Goal: Complete application form

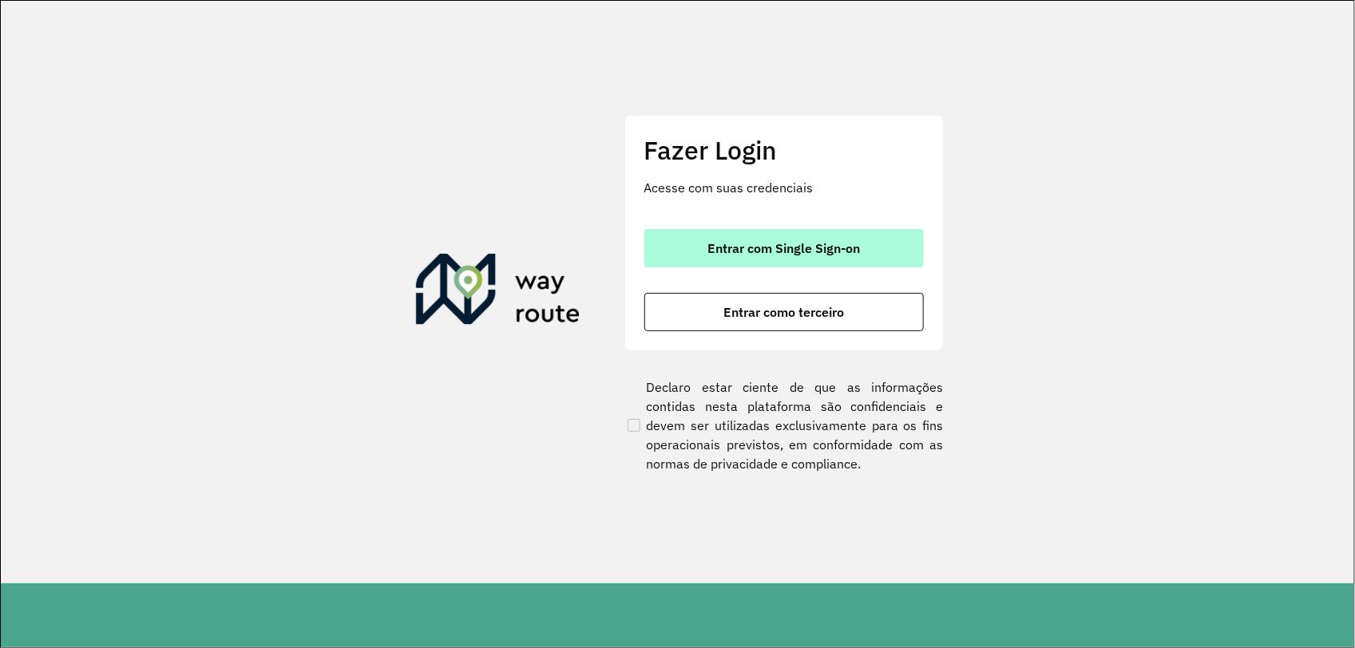
click at [828, 242] on span "Entrar com Single Sign-on" at bounding box center [784, 248] width 153 height 13
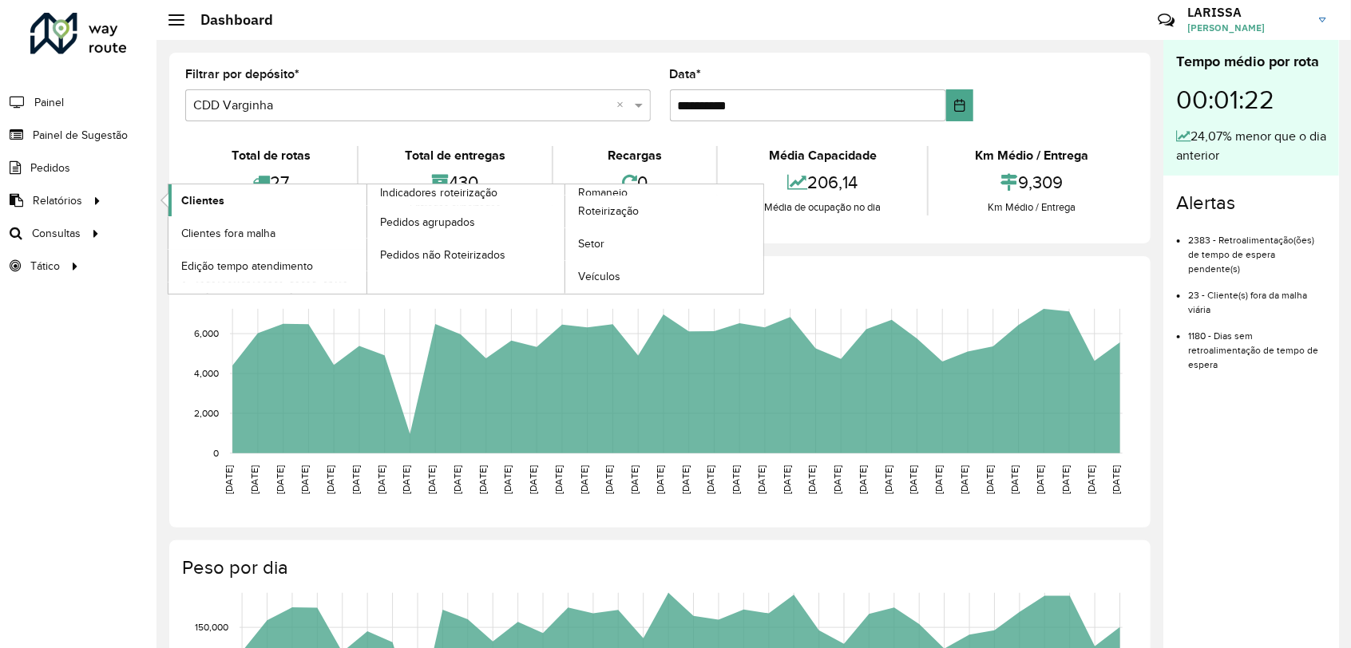
click at [209, 197] on span "Clientes" at bounding box center [202, 200] width 43 height 17
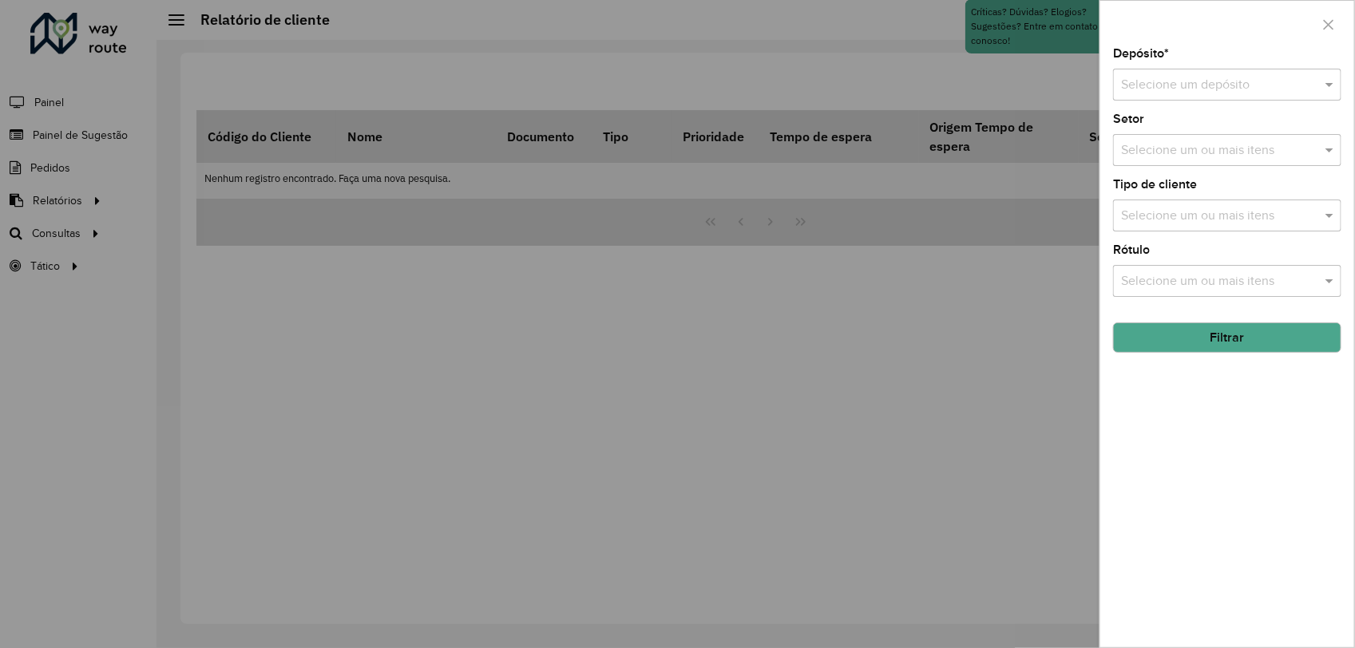
click at [1227, 101] on div "Selecione um depósito" at bounding box center [1227, 85] width 228 height 32
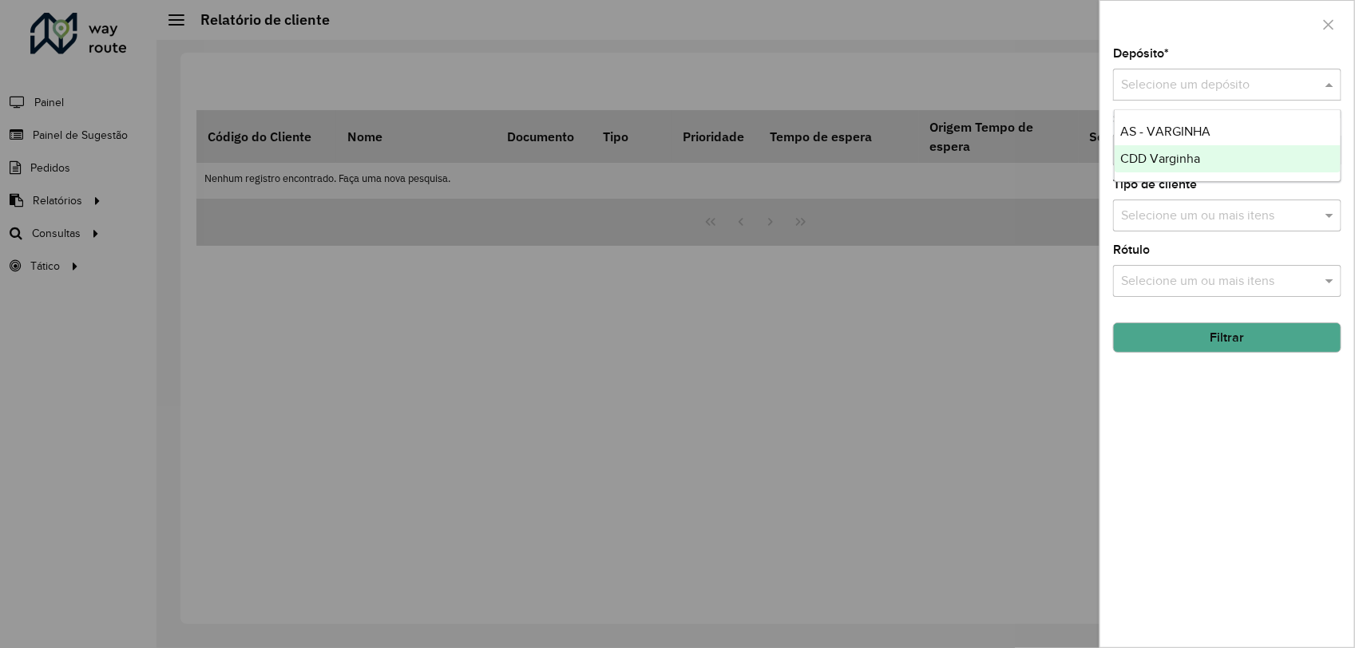
click at [1198, 157] on span "CDD Varginha" at bounding box center [1161, 159] width 80 height 14
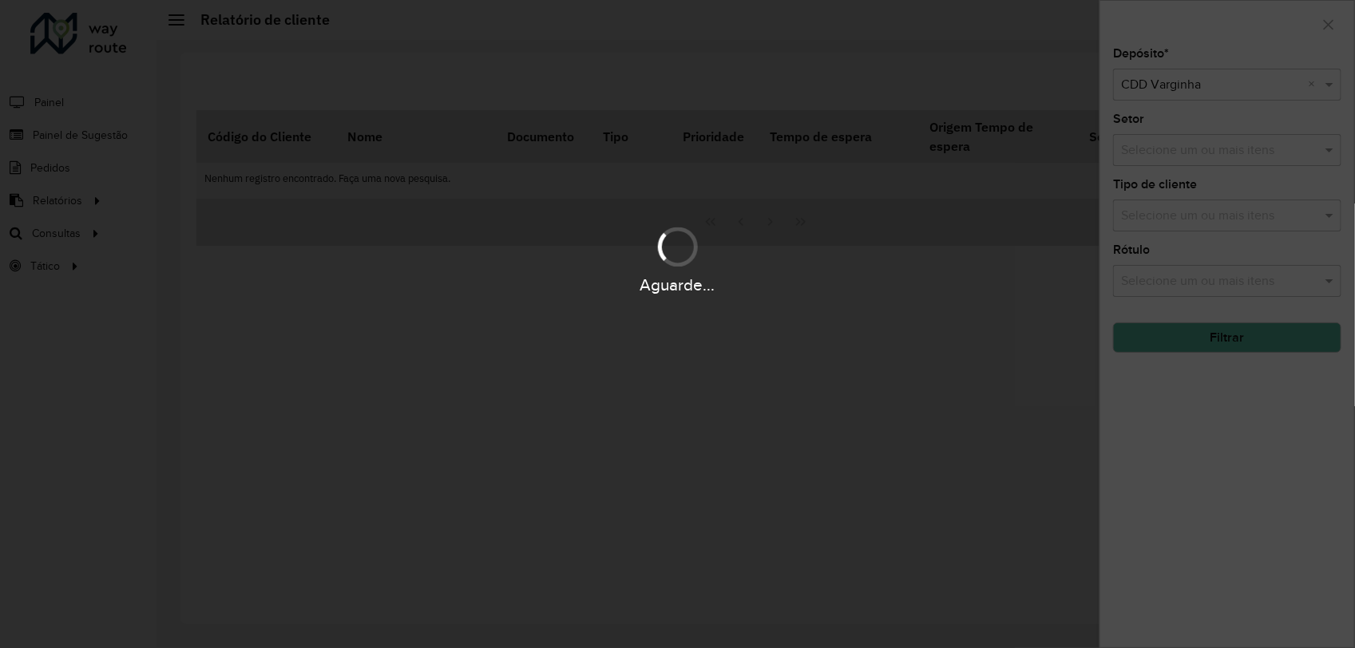
click at [1191, 340] on div "Aguarde..." at bounding box center [677, 324] width 1355 height 648
click at [1223, 341] on div "Aguarde..." at bounding box center [677, 324] width 1355 height 648
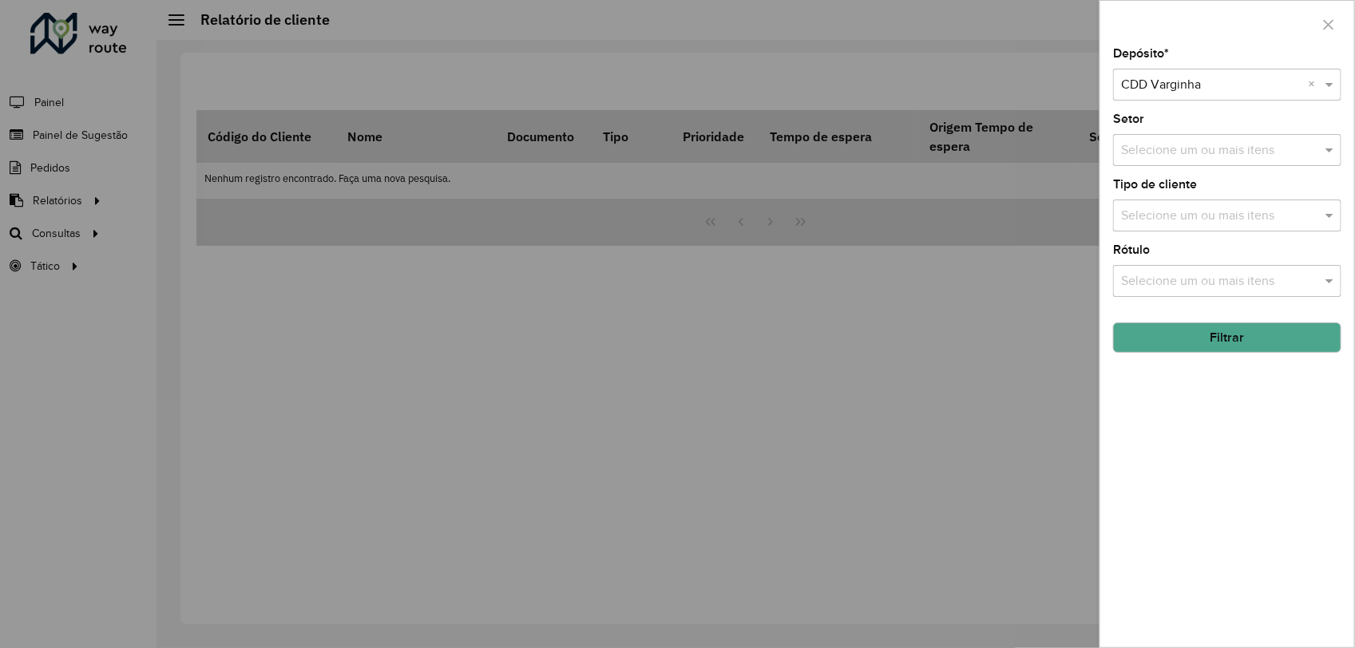
click at [1239, 340] on button "Filtrar" at bounding box center [1227, 338] width 228 height 30
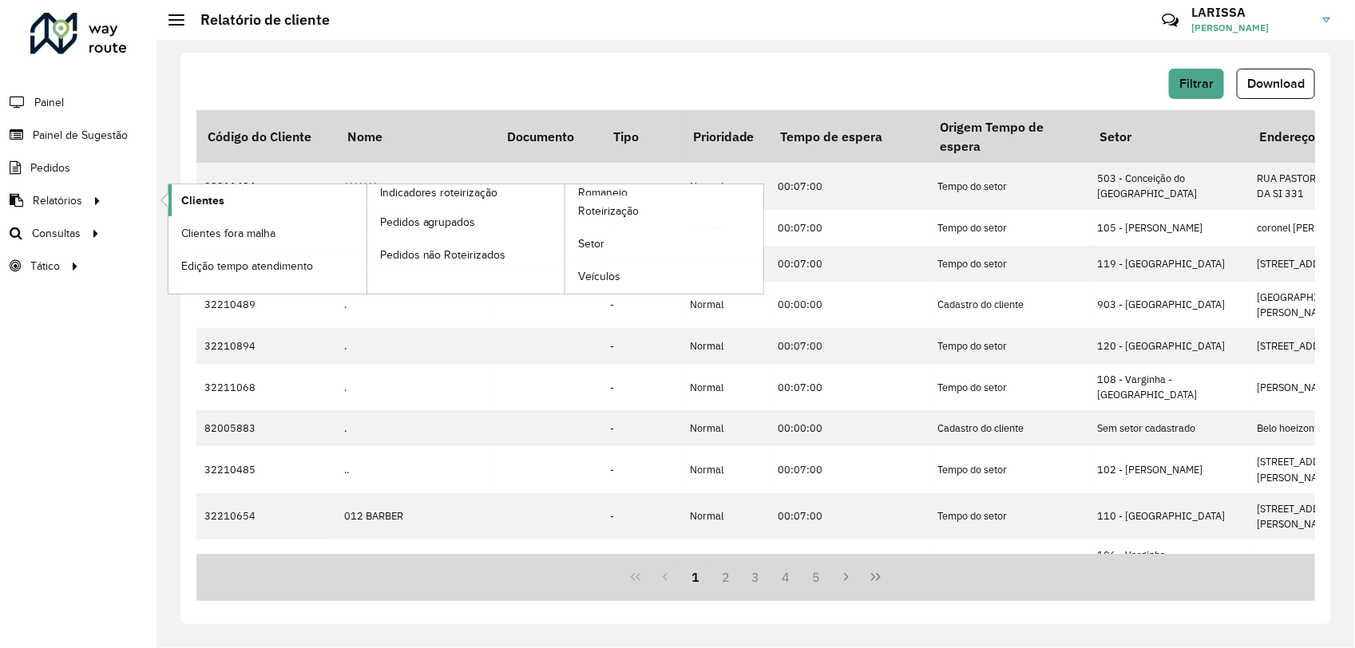
click at [204, 204] on span "Clientes" at bounding box center [202, 200] width 43 height 17
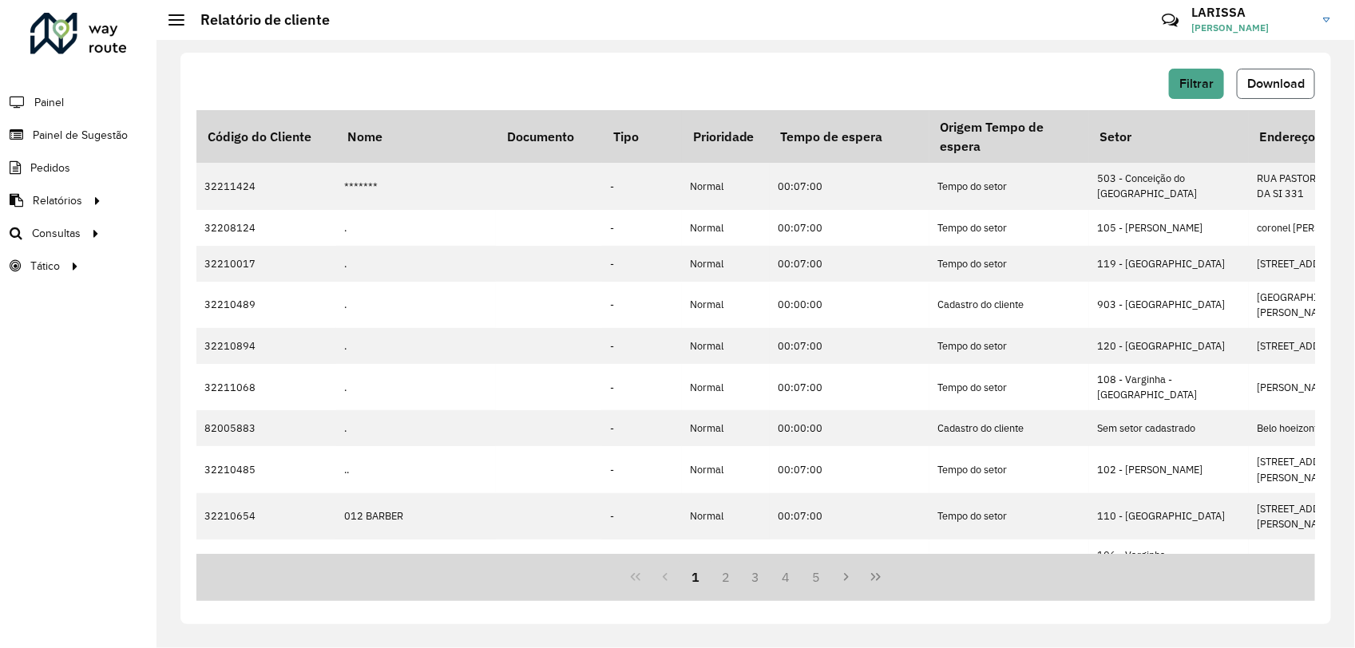
click at [1251, 85] on span "Download" at bounding box center [1276, 84] width 58 height 14
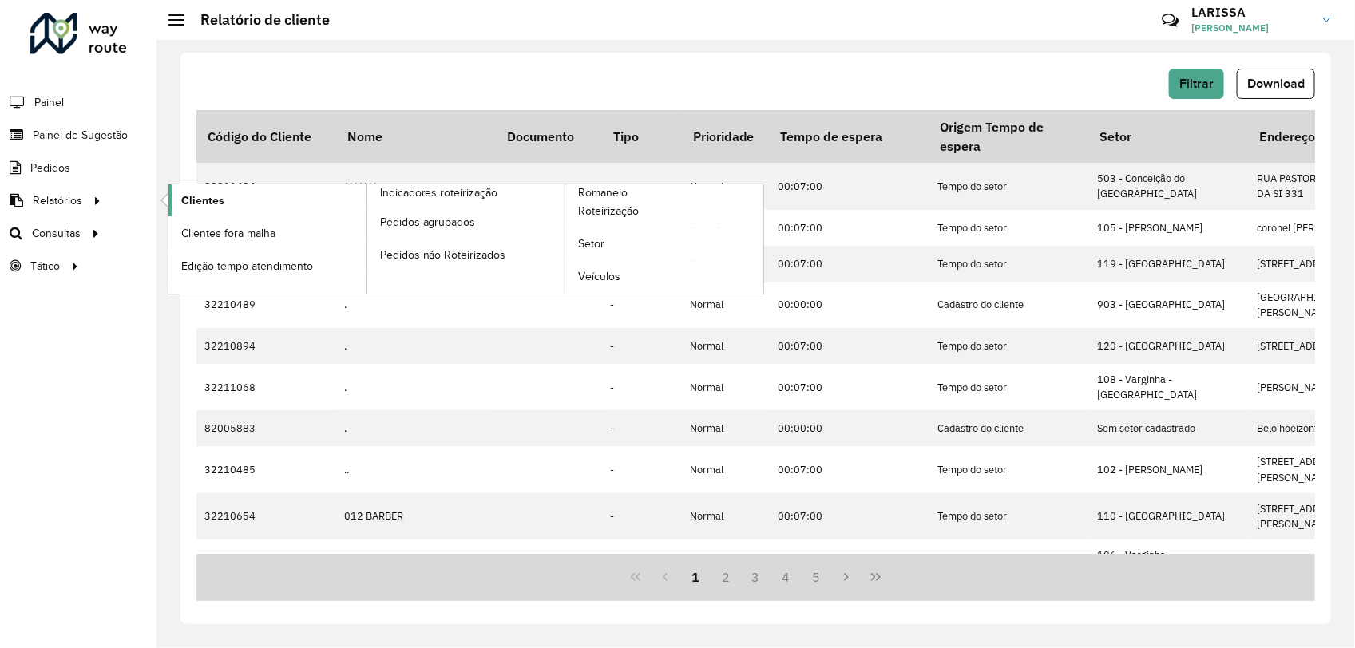
click at [216, 200] on span "Clientes" at bounding box center [202, 200] width 43 height 17
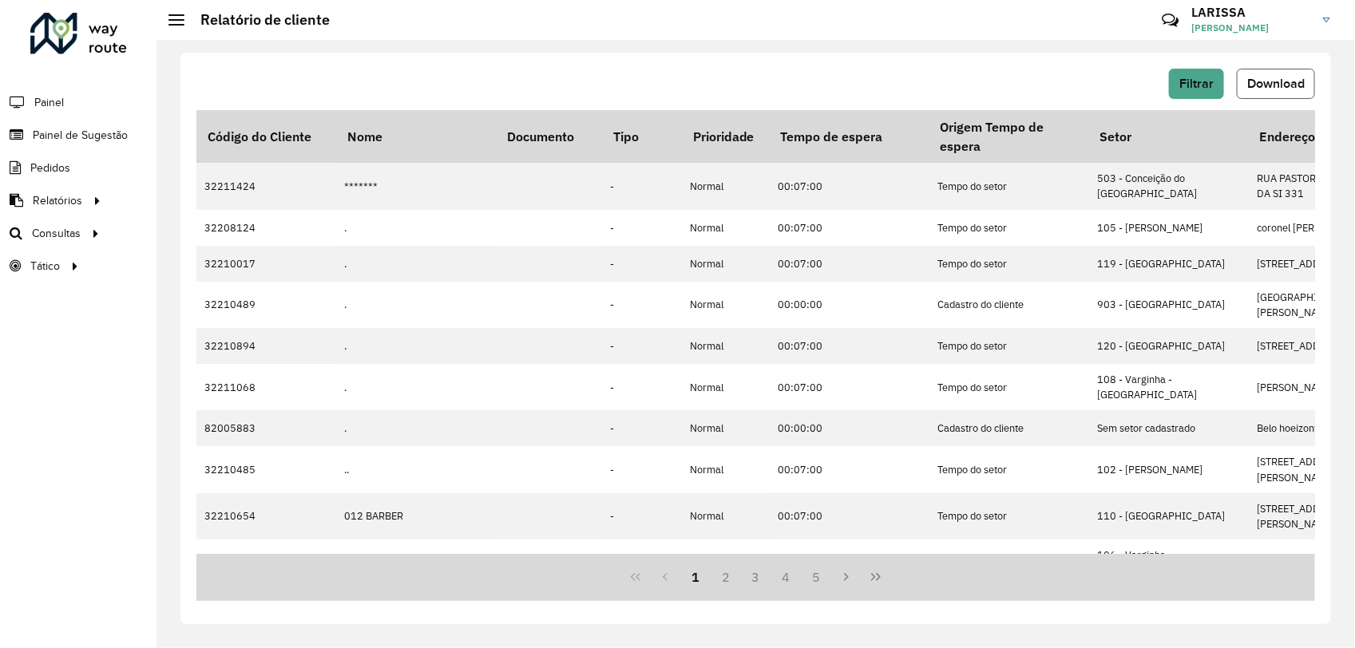
click at [1291, 86] on span "Download" at bounding box center [1276, 84] width 58 height 14
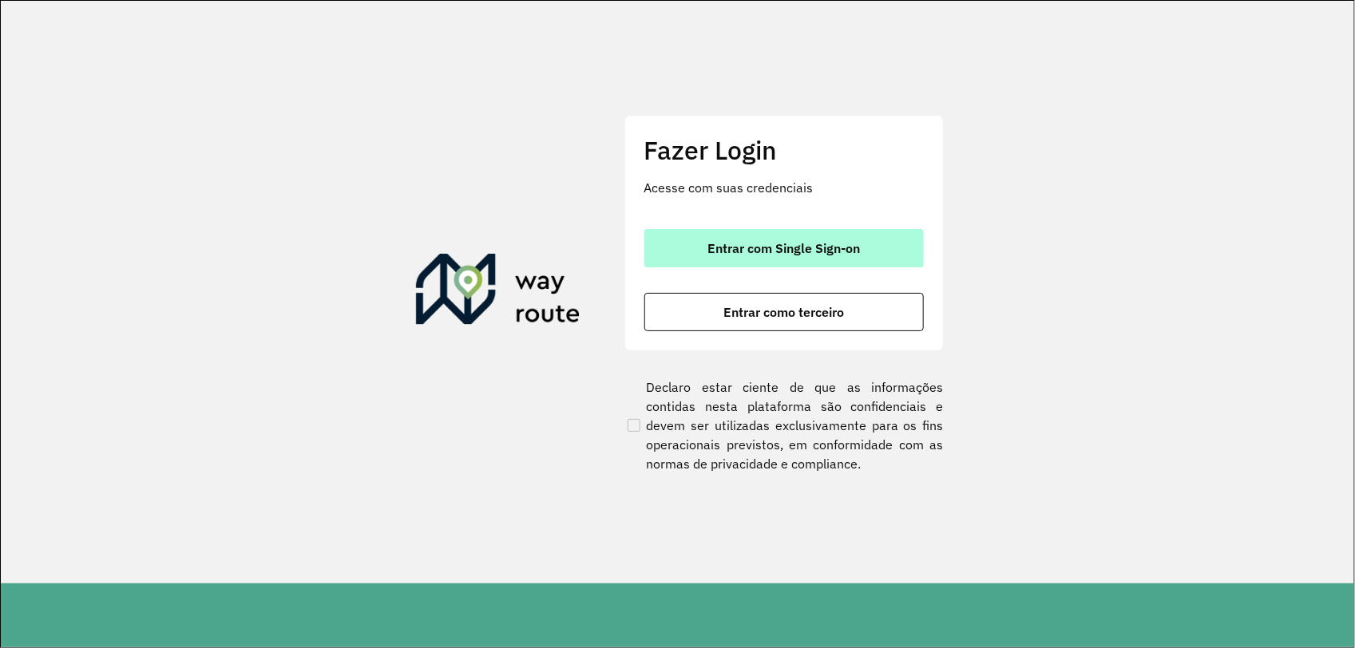
click at [704, 229] on button "Entrar com Single Sign-on" at bounding box center [784, 248] width 280 height 38
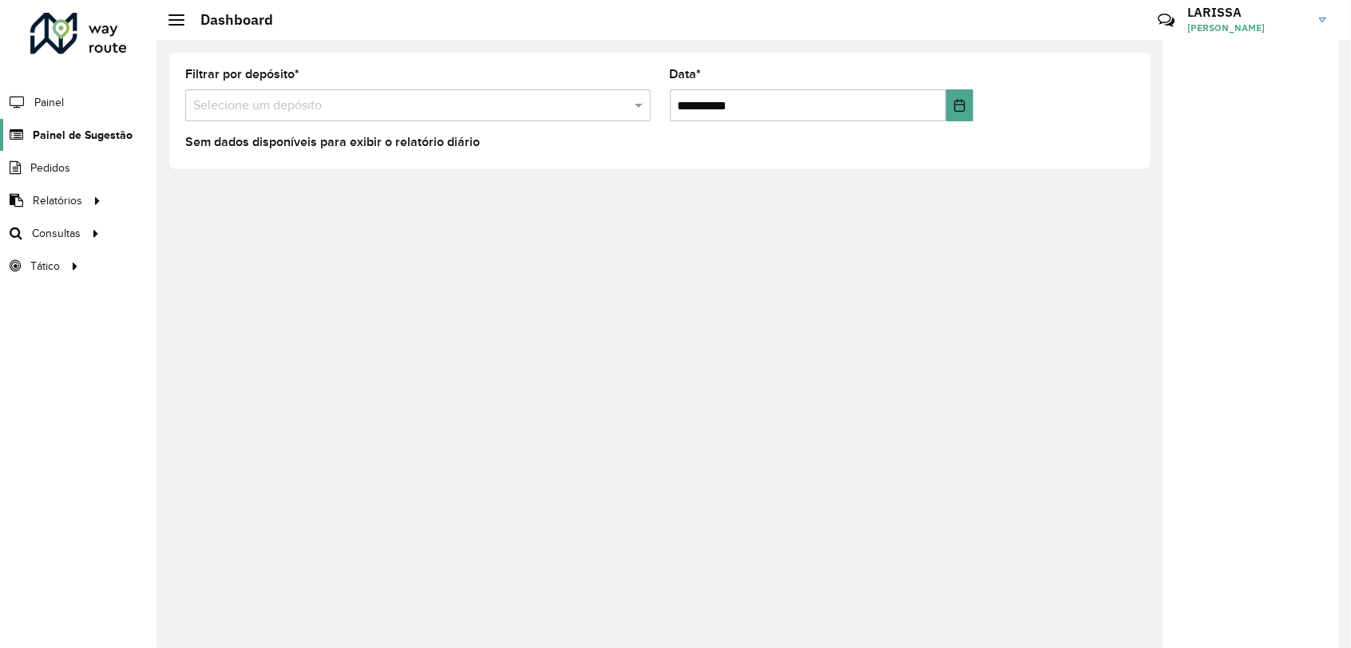
click at [109, 134] on span "Painel de Sugestão" at bounding box center [83, 135] width 100 height 17
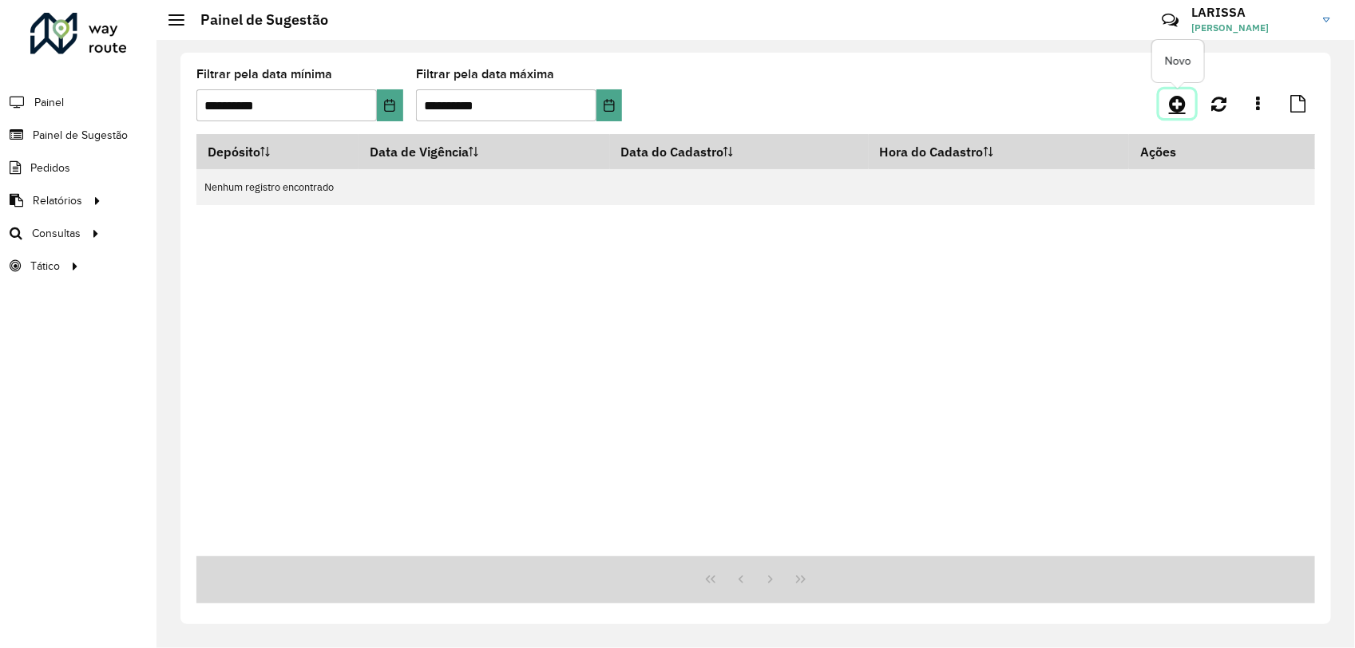
click at [1166, 101] on link at bounding box center [1178, 103] width 36 height 29
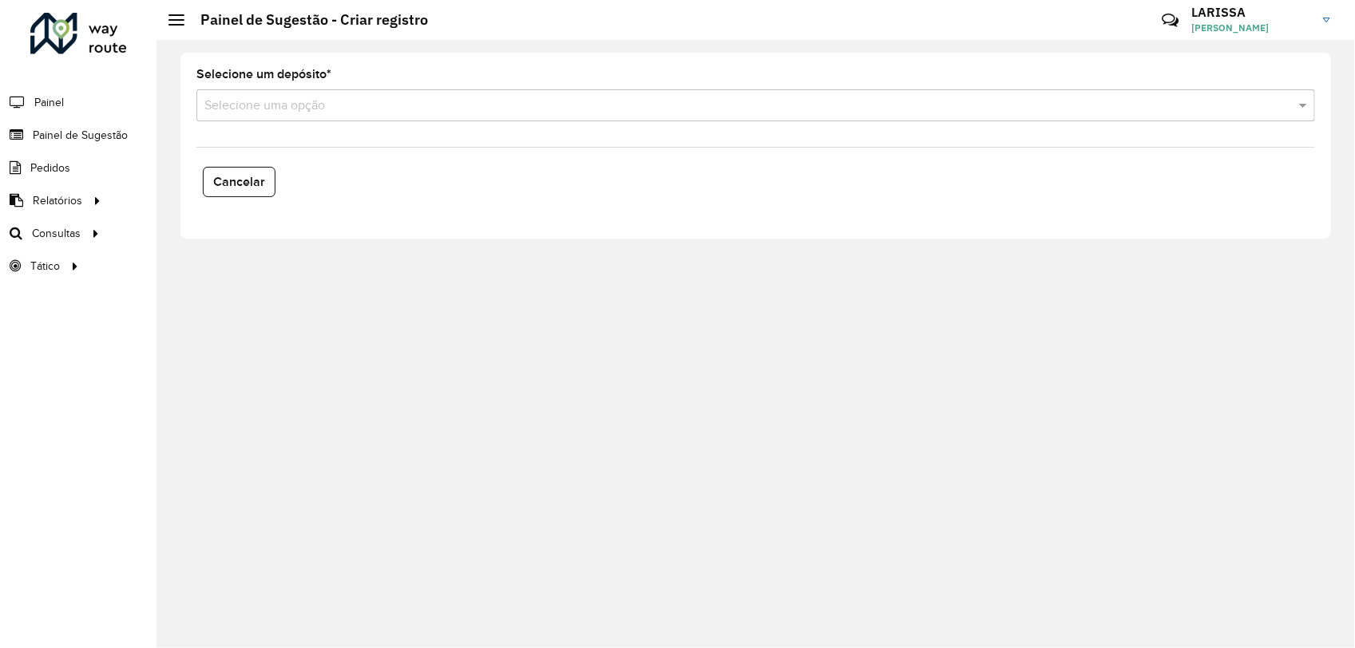
click at [482, 110] on input "text" at bounding box center [739, 106] width 1071 height 19
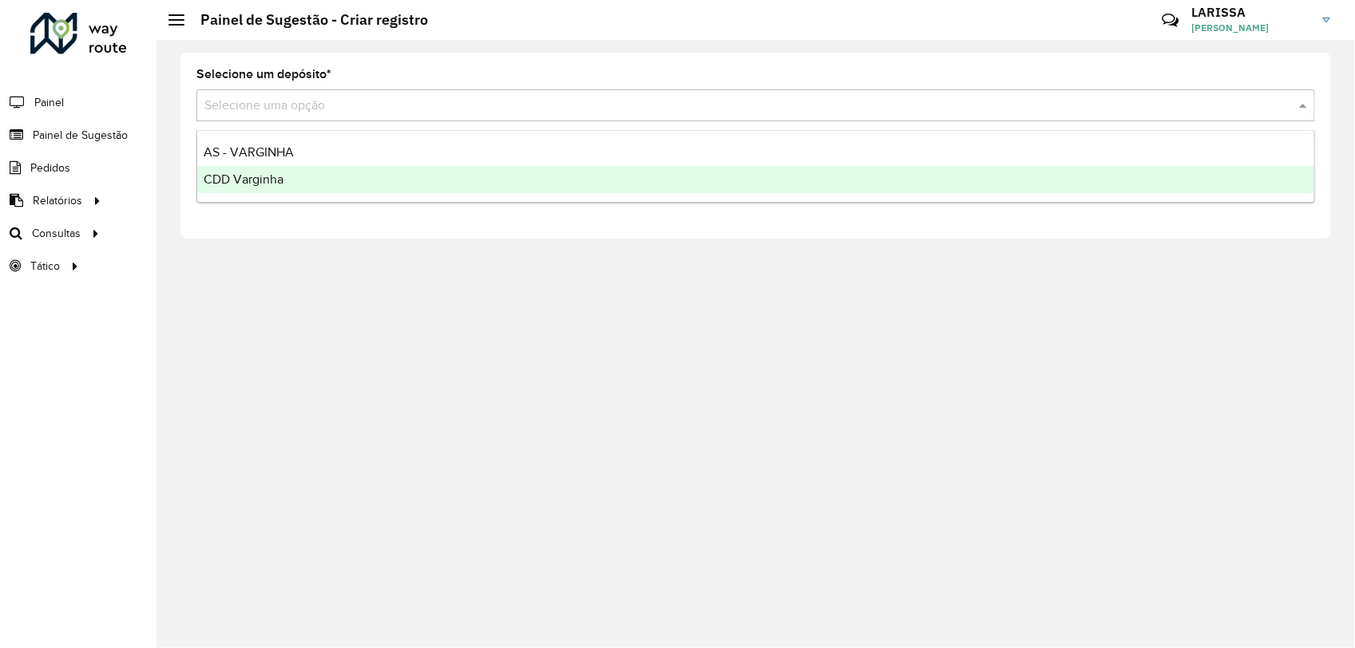
click at [394, 184] on div "CDD Varginha" at bounding box center [756, 179] width 1118 height 27
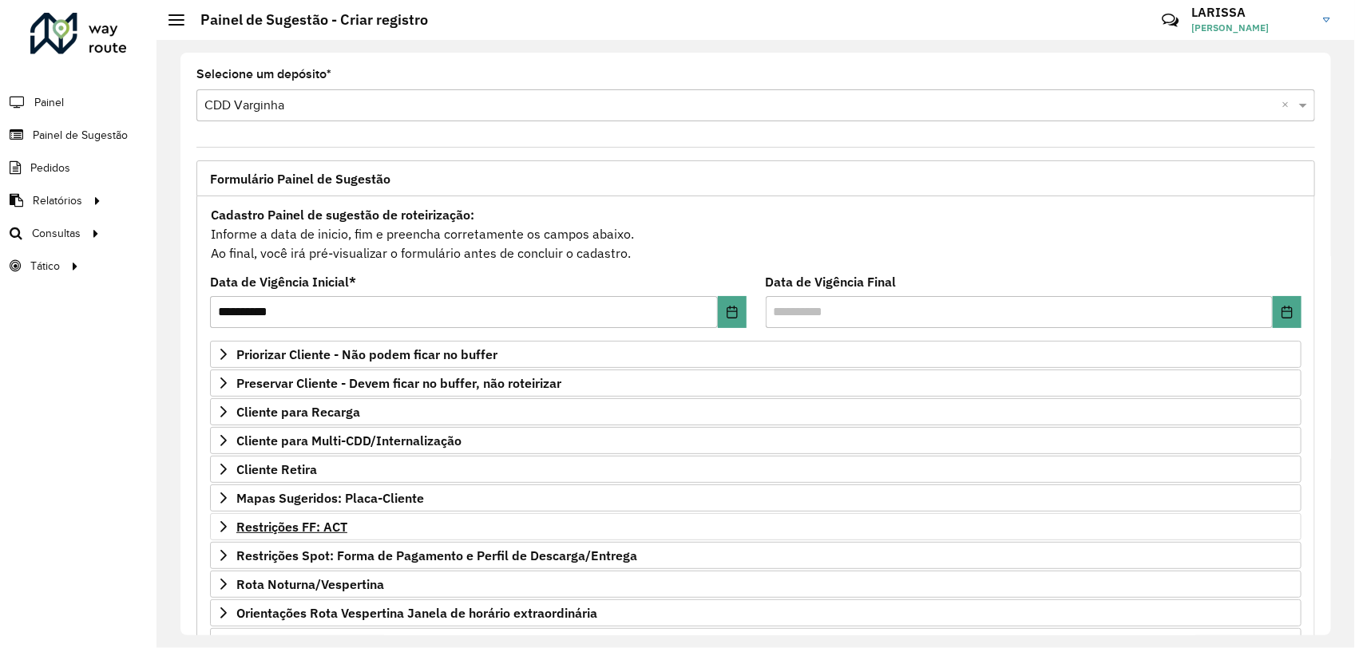
scroll to position [153, 0]
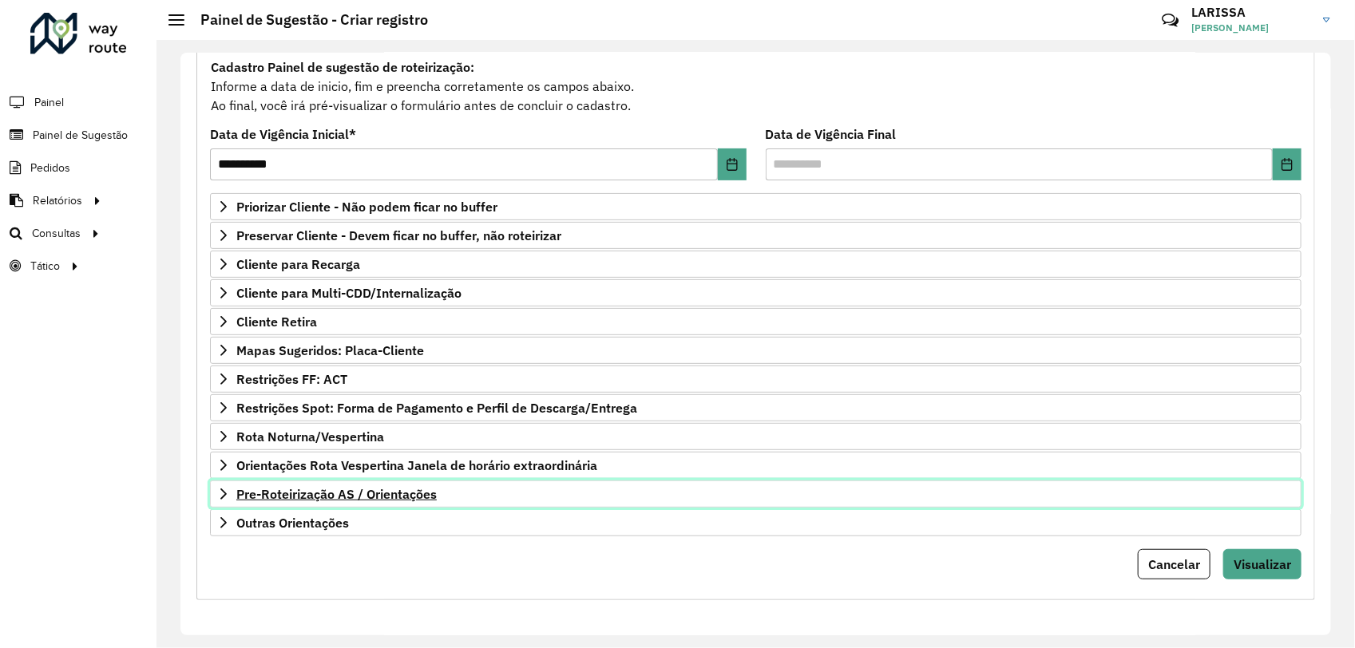
click at [226, 488] on icon at bounding box center [223, 494] width 13 height 13
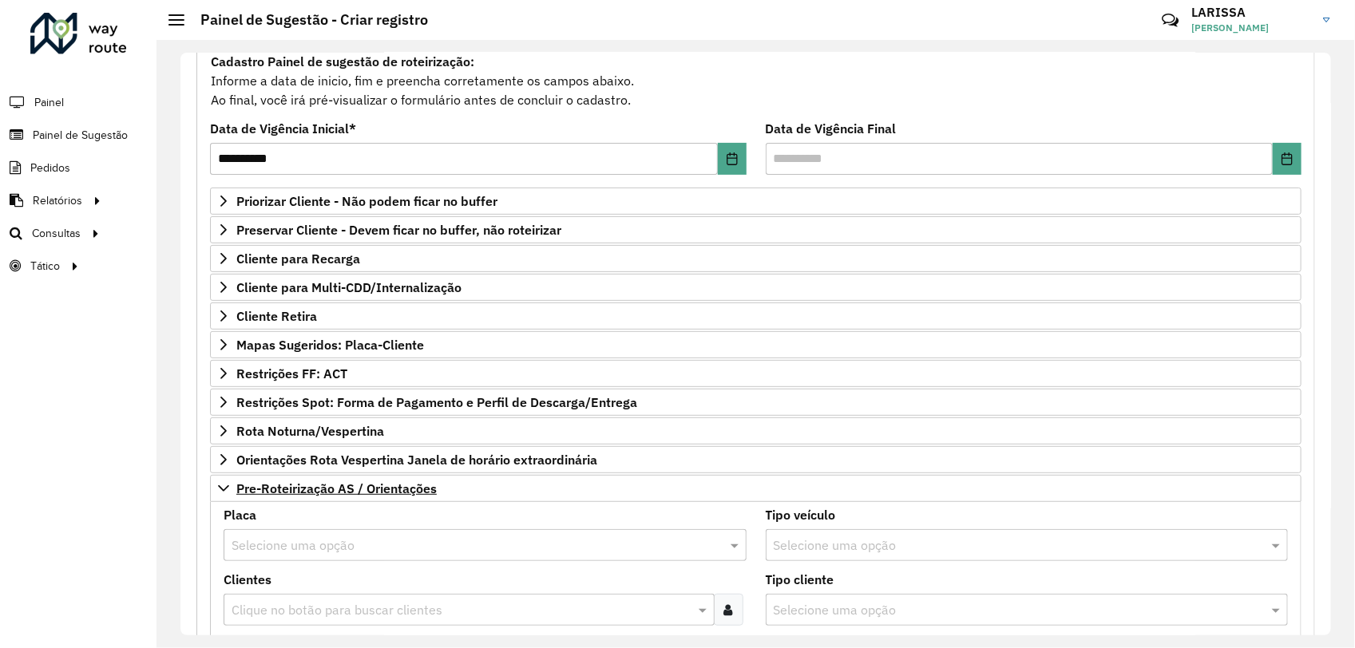
click at [539, 556] on input "text" at bounding box center [469, 546] width 475 height 19
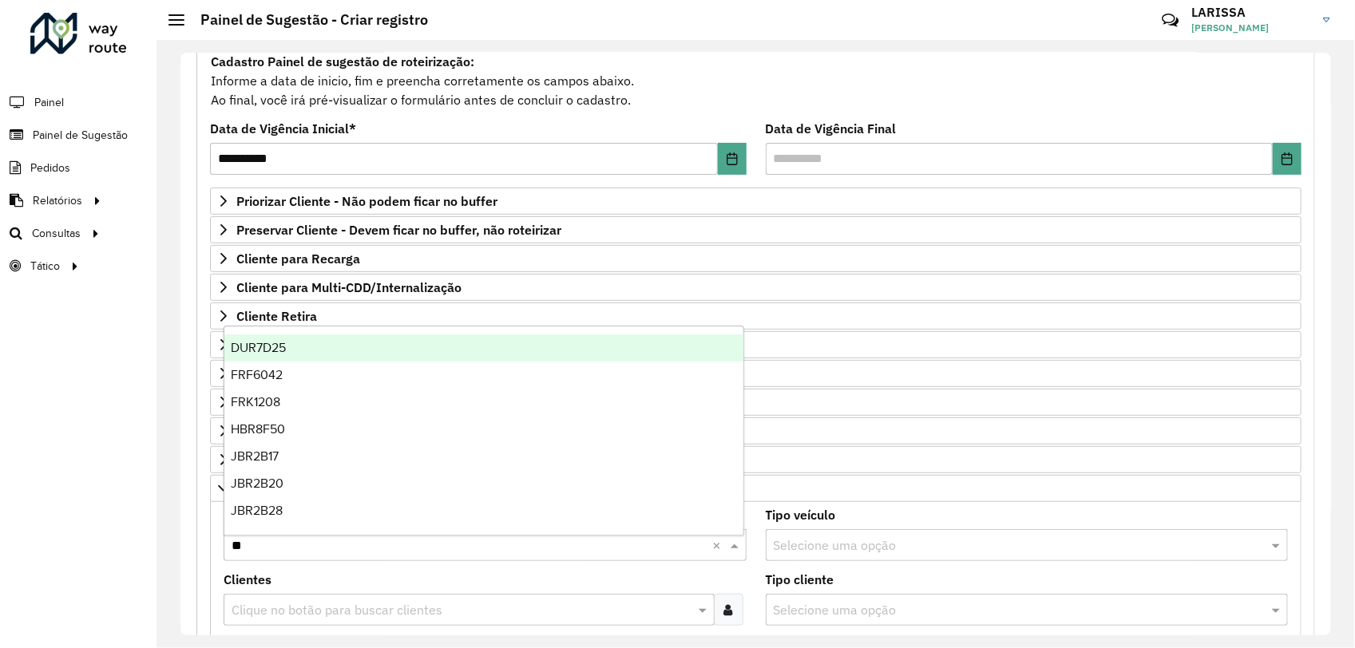
type input "***"
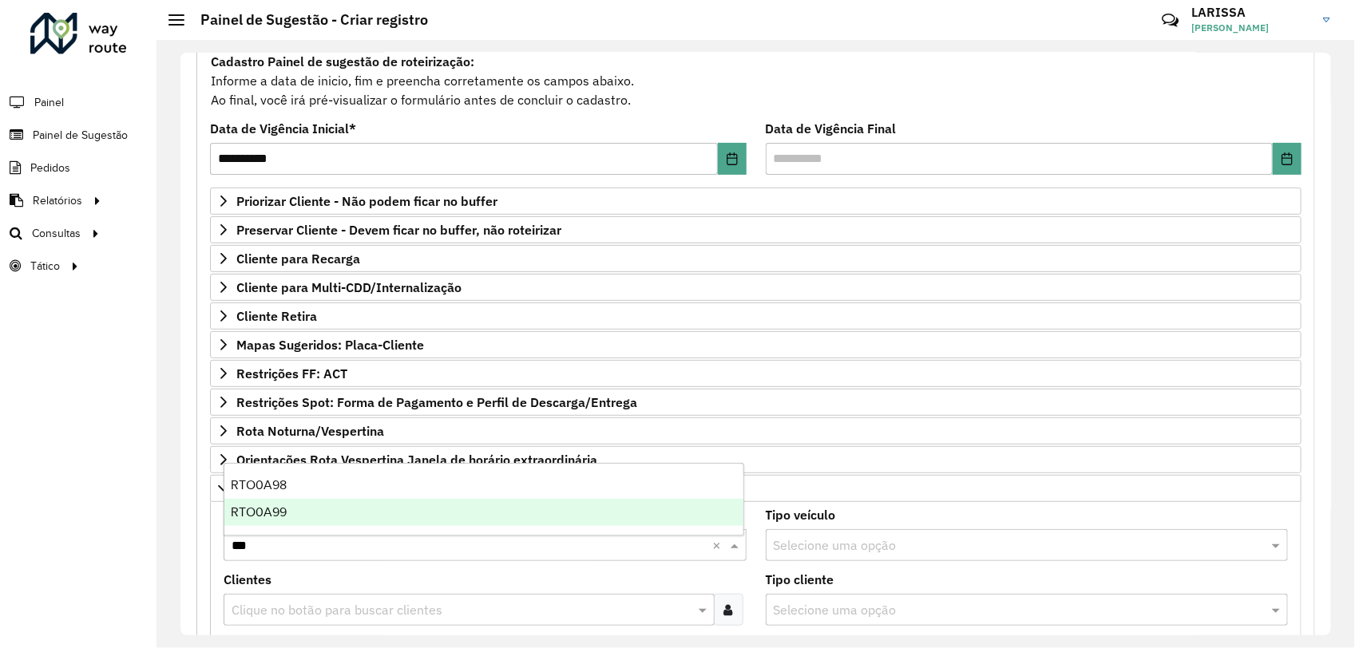
click at [518, 512] on div "RTO0A99" at bounding box center [483, 512] width 519 height 27
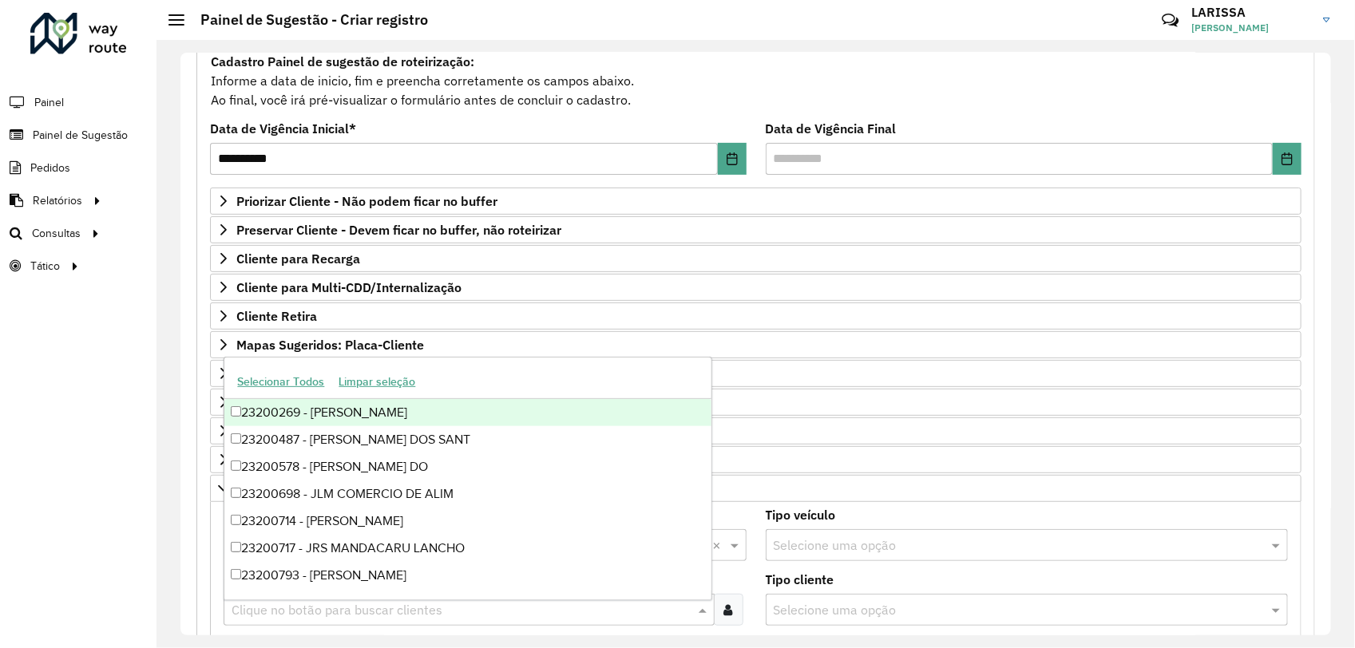
click at [486, 612] on input "text" at bounding box center [461, 610] width 467 height 19
type input "*****"
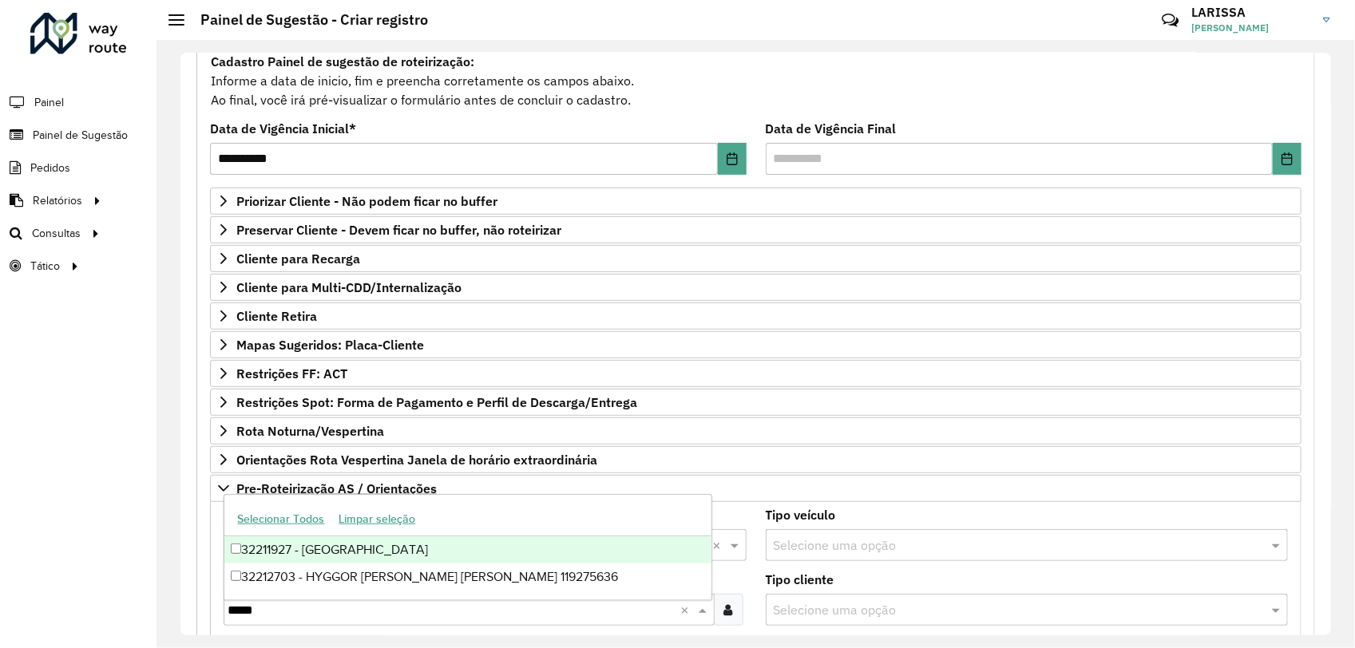
click at [488, 552] on div "32211927 - [GEOGRAPHIC_DATA]" at bounding box center [467, 550] width 487 height 27
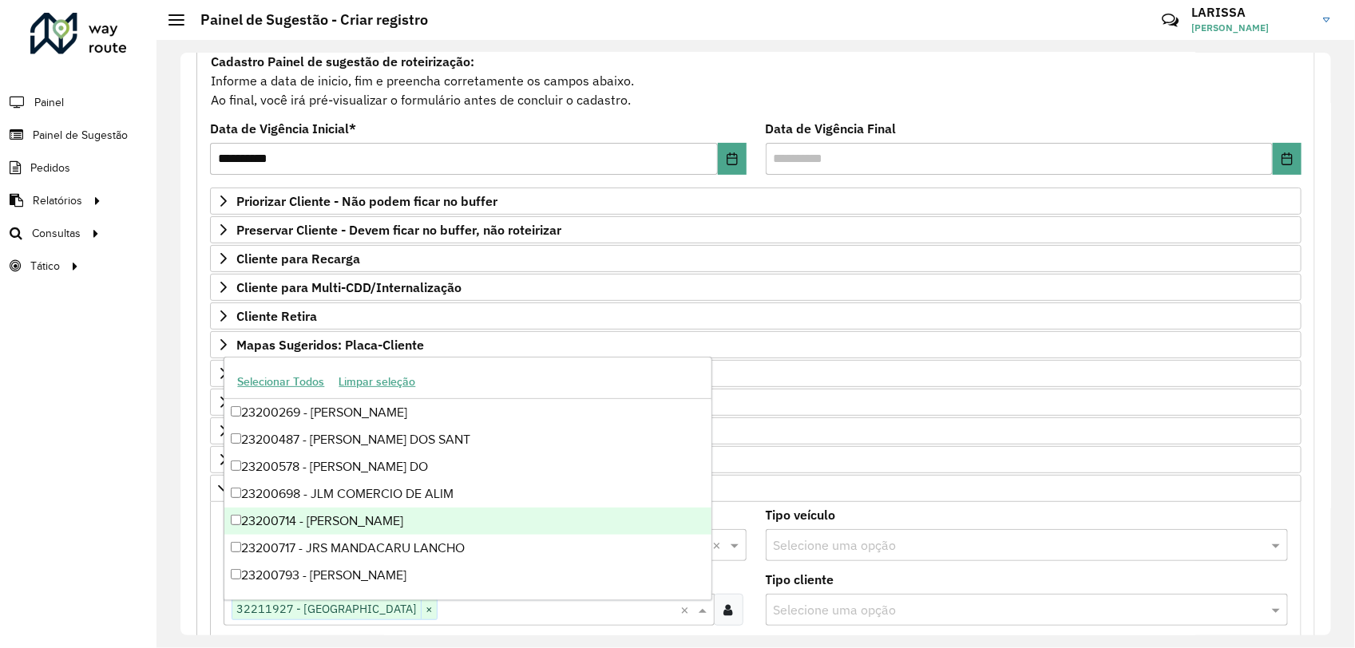
scroll to position [100, 0]
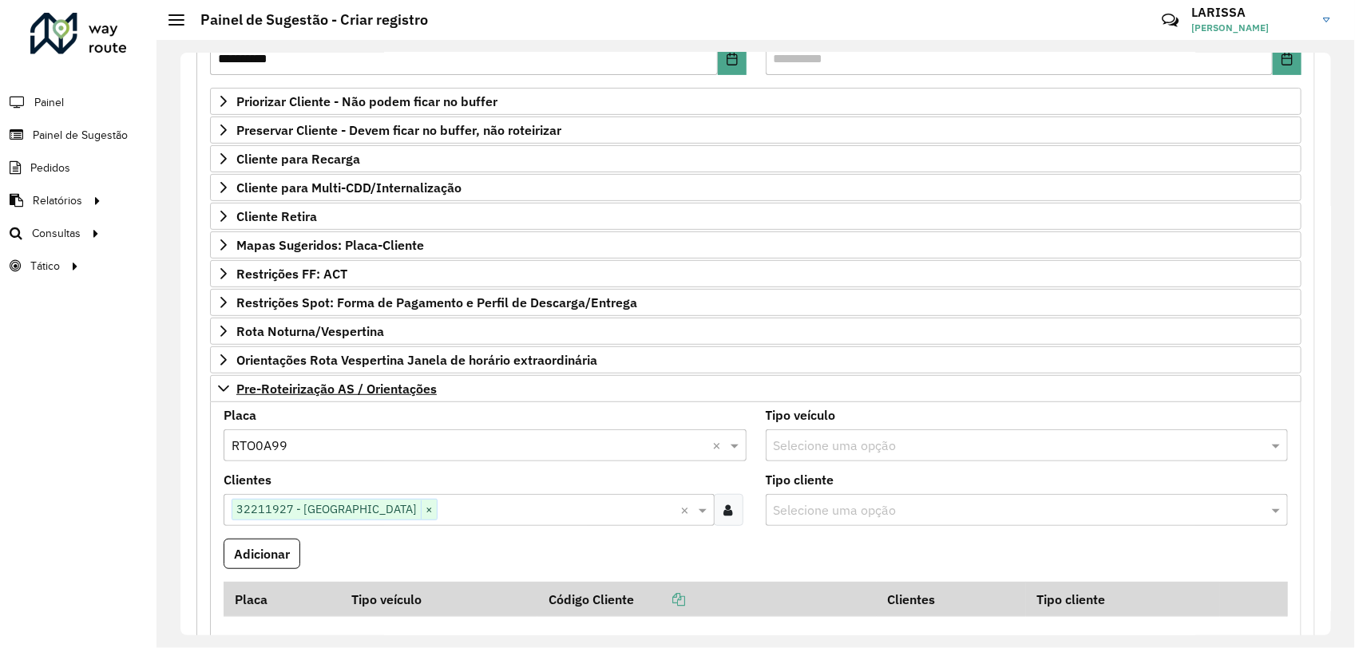
scroll to position [353, 0]
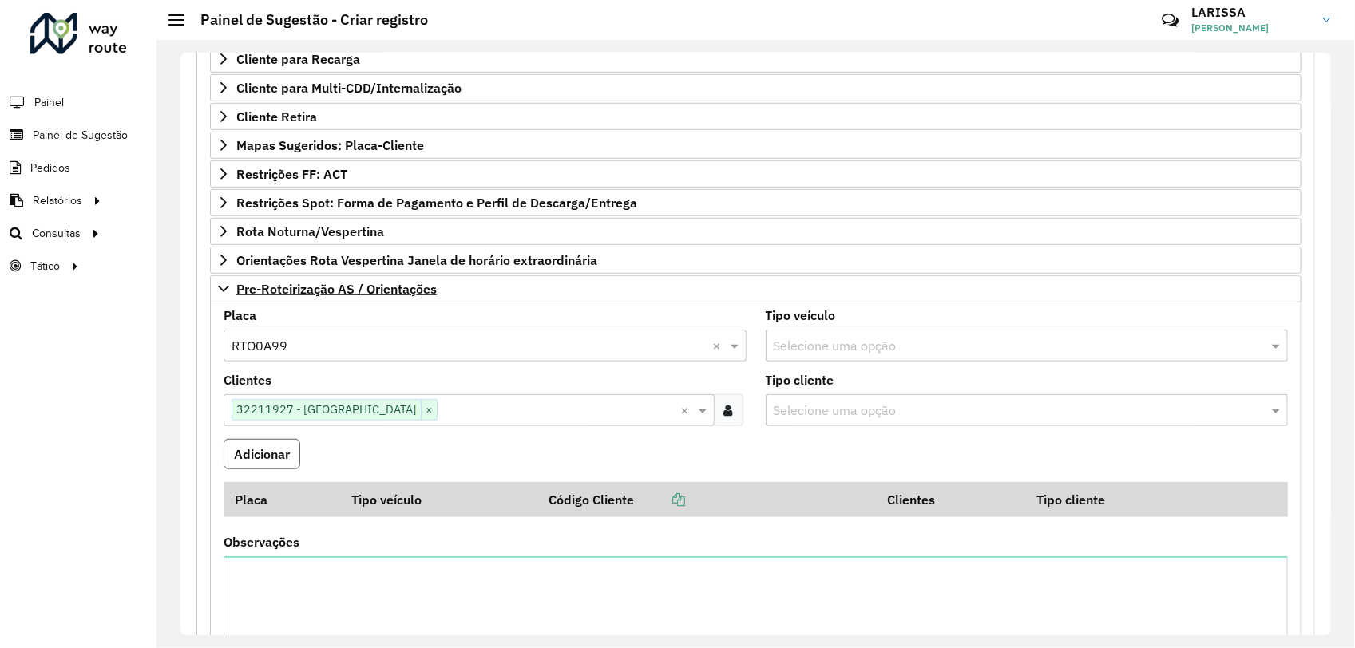
click at [264, 456] on button "Adicionar" at bounding box center [262, 454] width 77 height 30
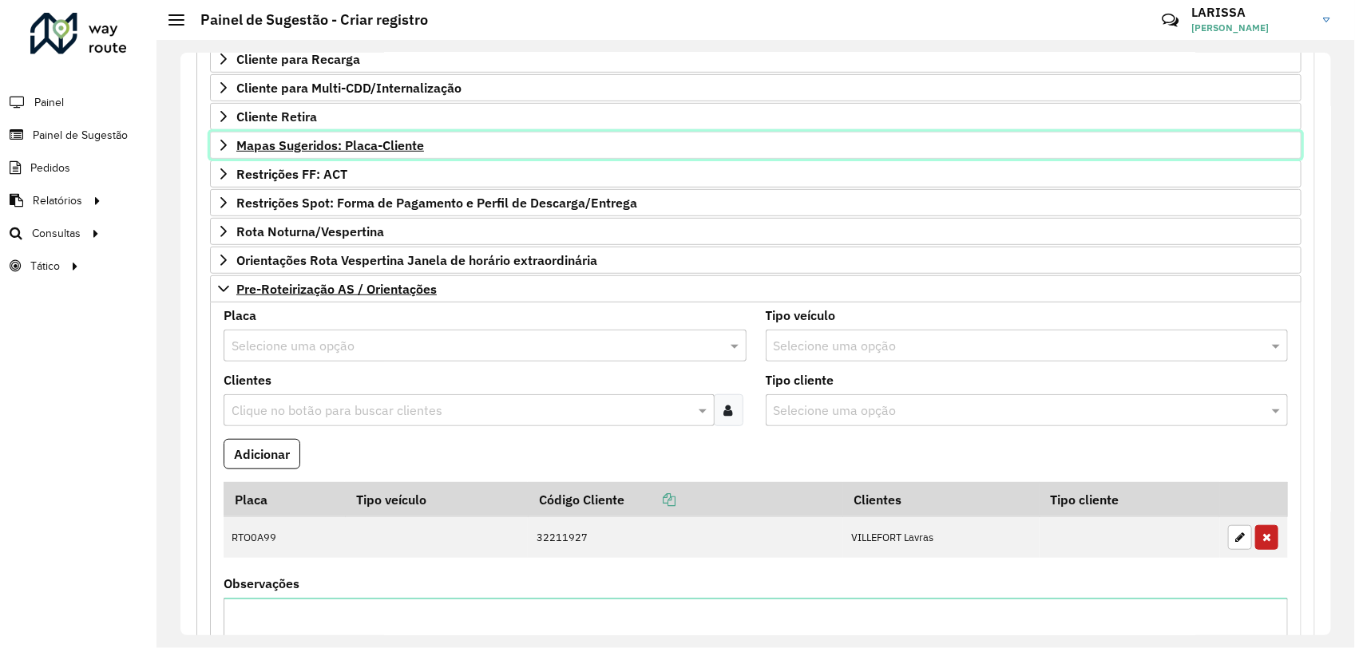
click at [226, 152] on icon at bounding box center [223, 145] width 13 height 13
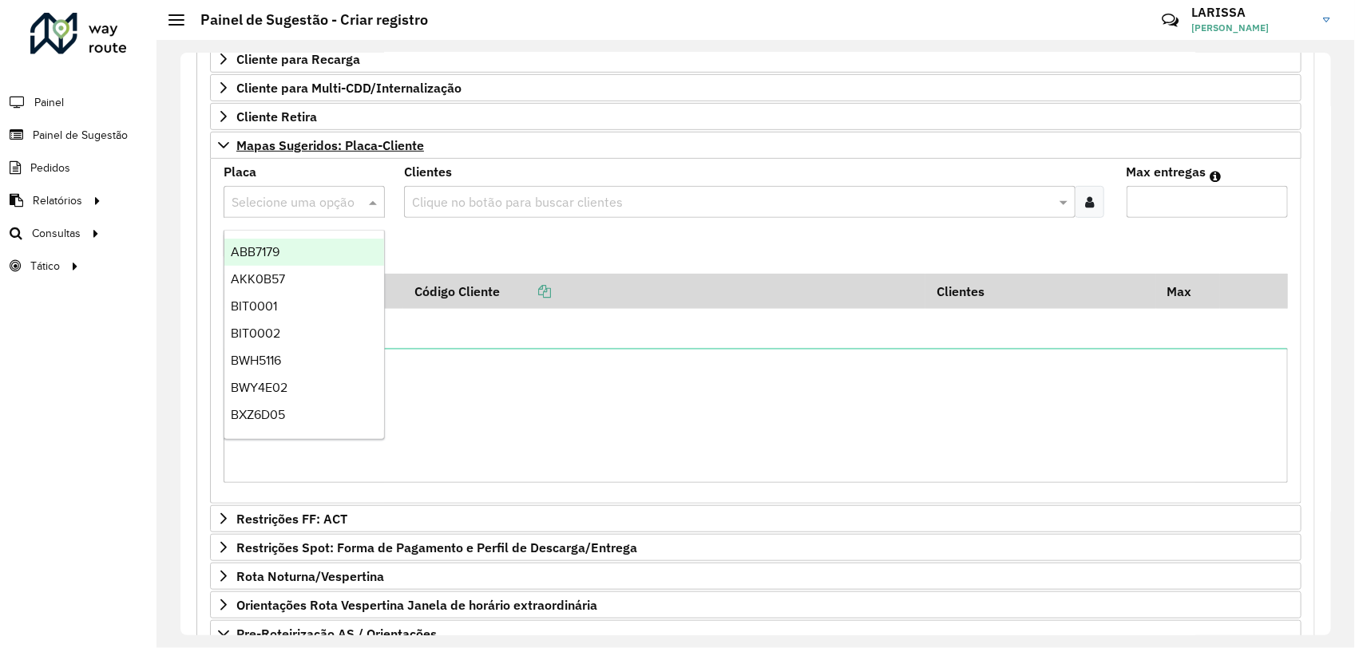
click at [328, 206] on input "text" at bounding box center [288, 202] width 113 height 19
type input "*"
click at [327, 204] on input "text" at bounding box center [288, 202] width 113 height 19
type input "***"
click at [346, 242] on div "RTO0A98" at bounding box center [303, 252] width 159 height 27
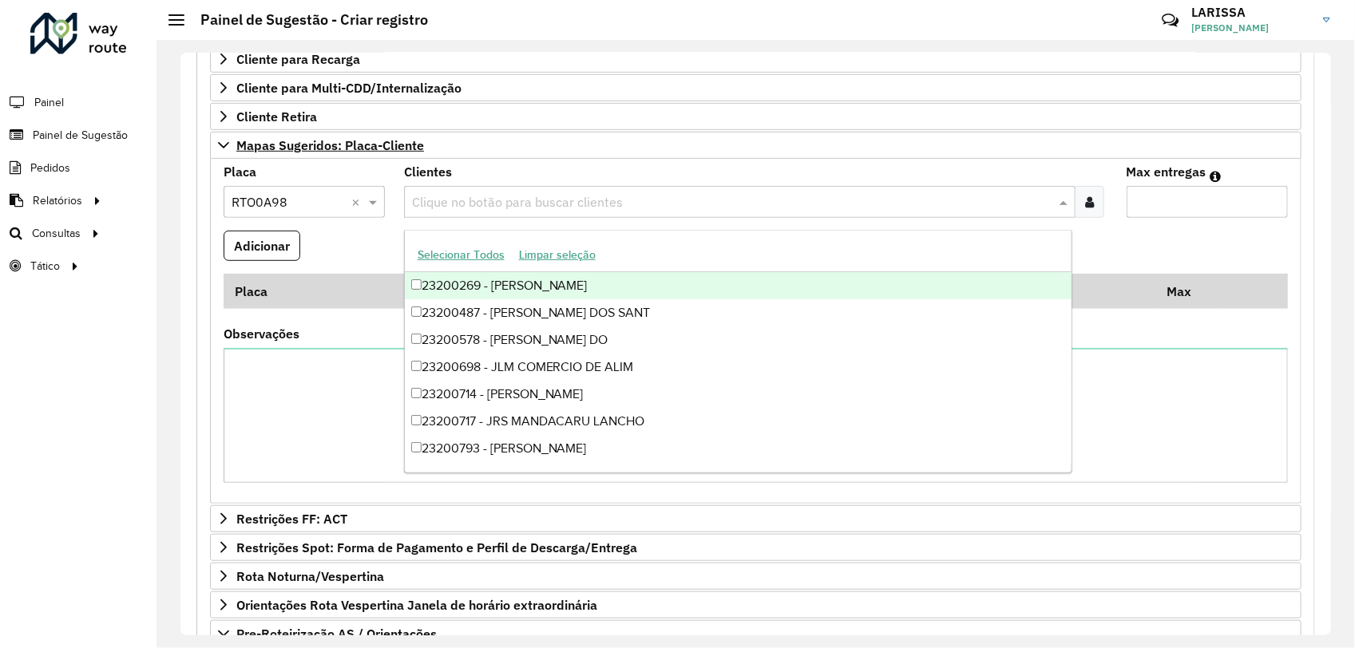
click at [523, 197] on input "text" at bounding box center [732, 202] width 648 height 19
type input "****"
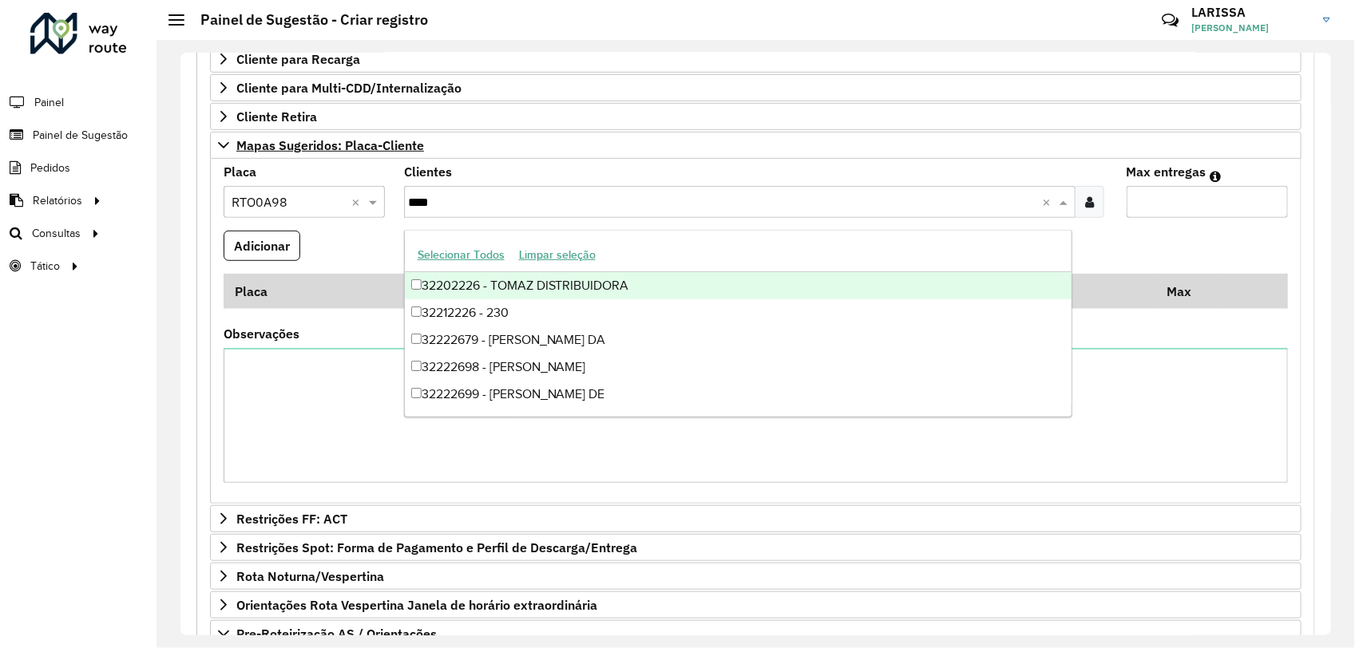
click at [573, 292] on div "32202226 - TOMAZ DISTRIBUIDORA" at bounding box center [738, 285] width 667 height 27
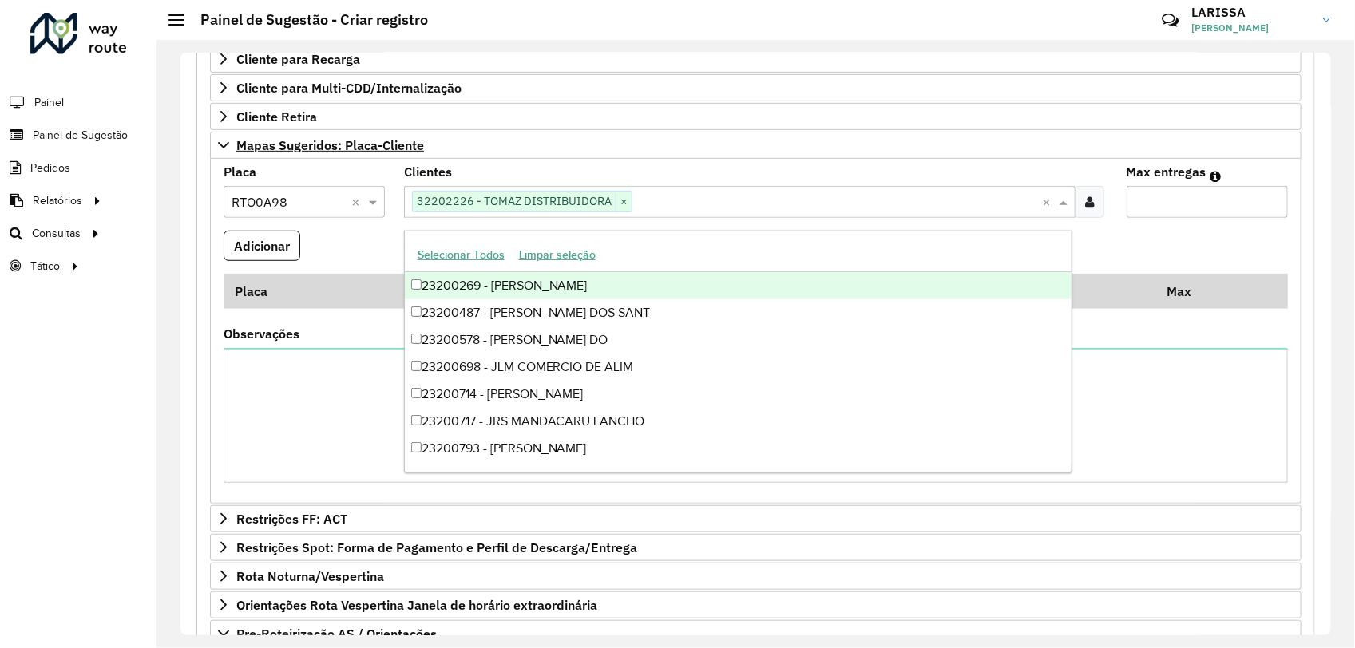
click at [1152, 212] on input "Max entregas" at bounding box center [1207, 202] width 161 height 32
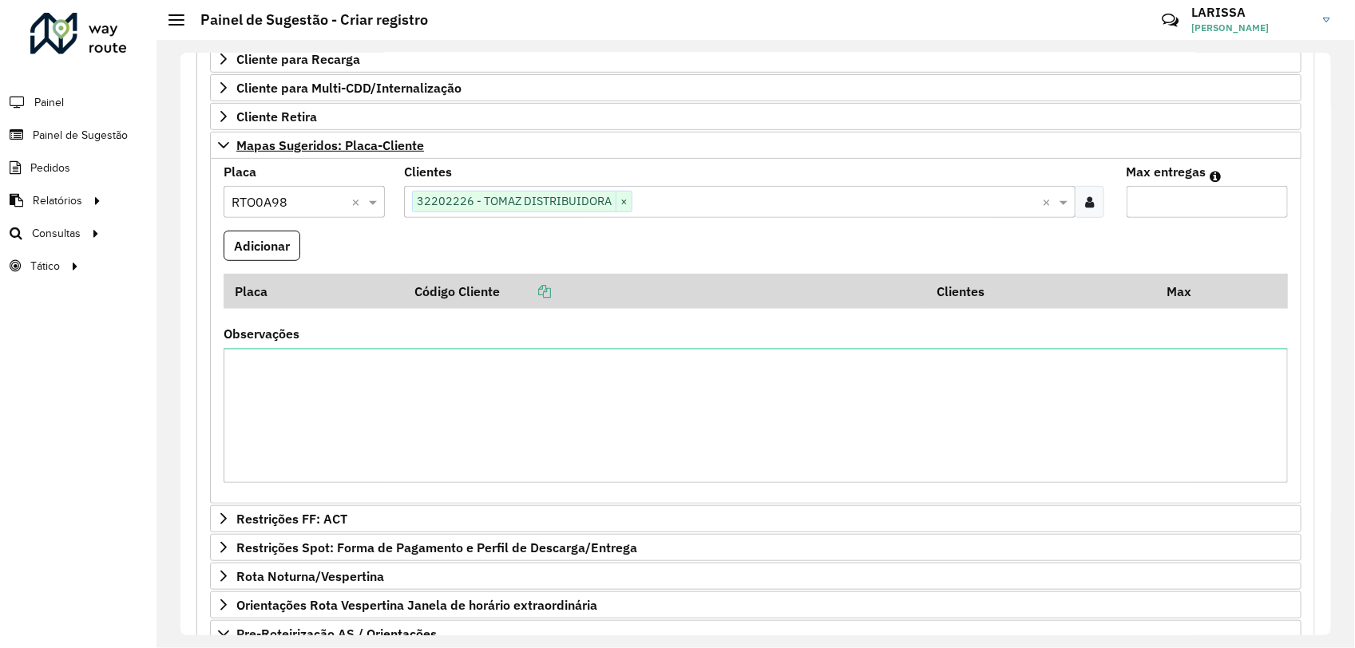
type input "*"
click at [303, 249] on formly-field "Adicionar" at bounding box center [756, 252] width 1084 height 43
click at [297, 246] on button "Adicionar" at bounding box center [262, 246] width 77 height 30
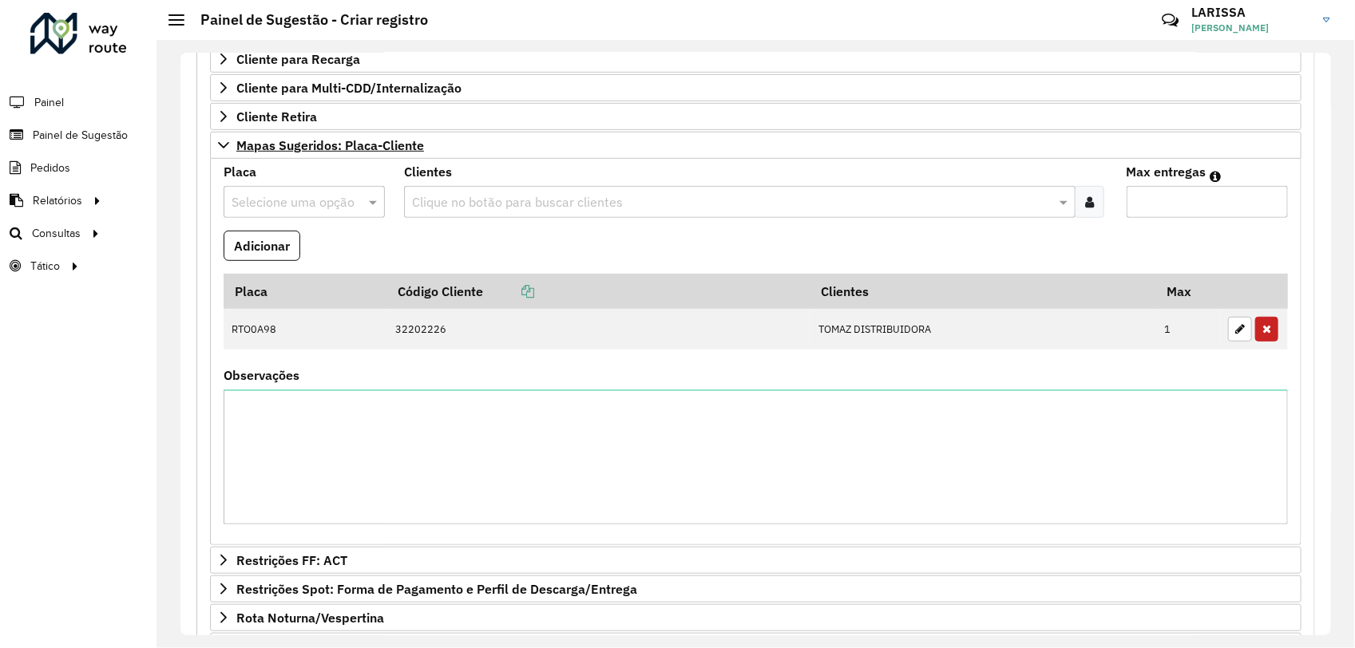
scroll to position [752, 0]
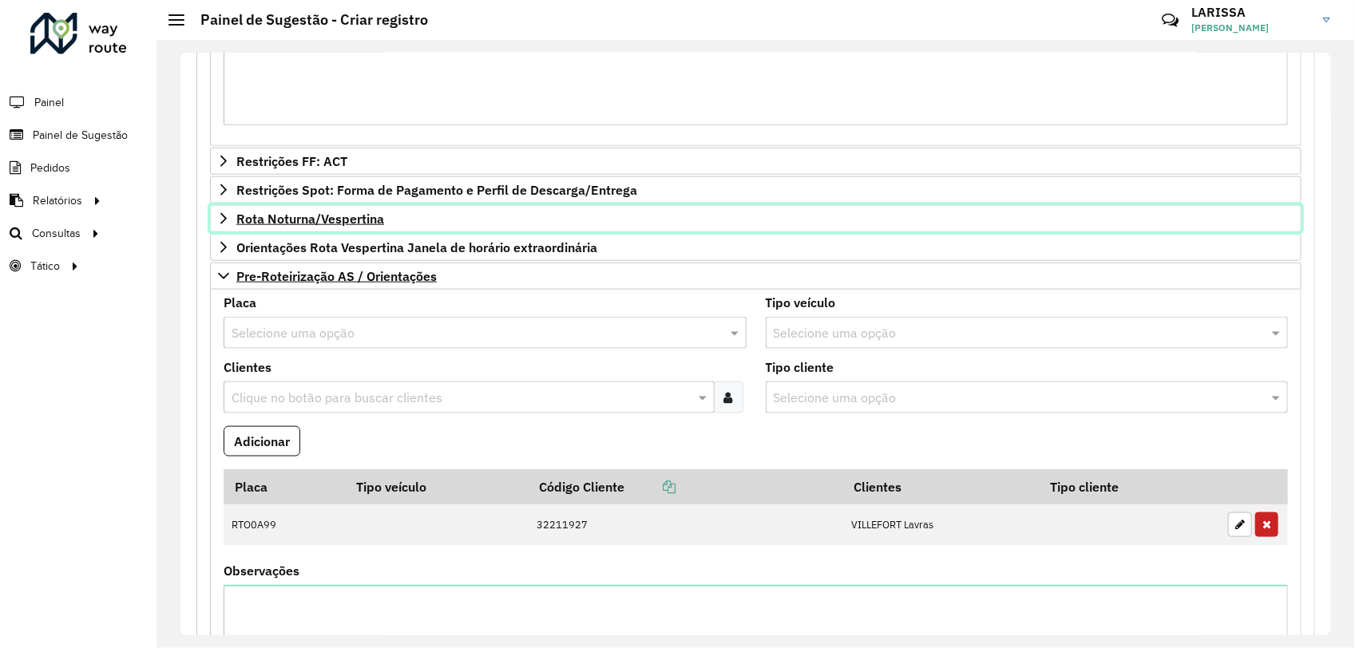
click at [217, 225] on icon at bounding box center [223, 218] width 13 height 13
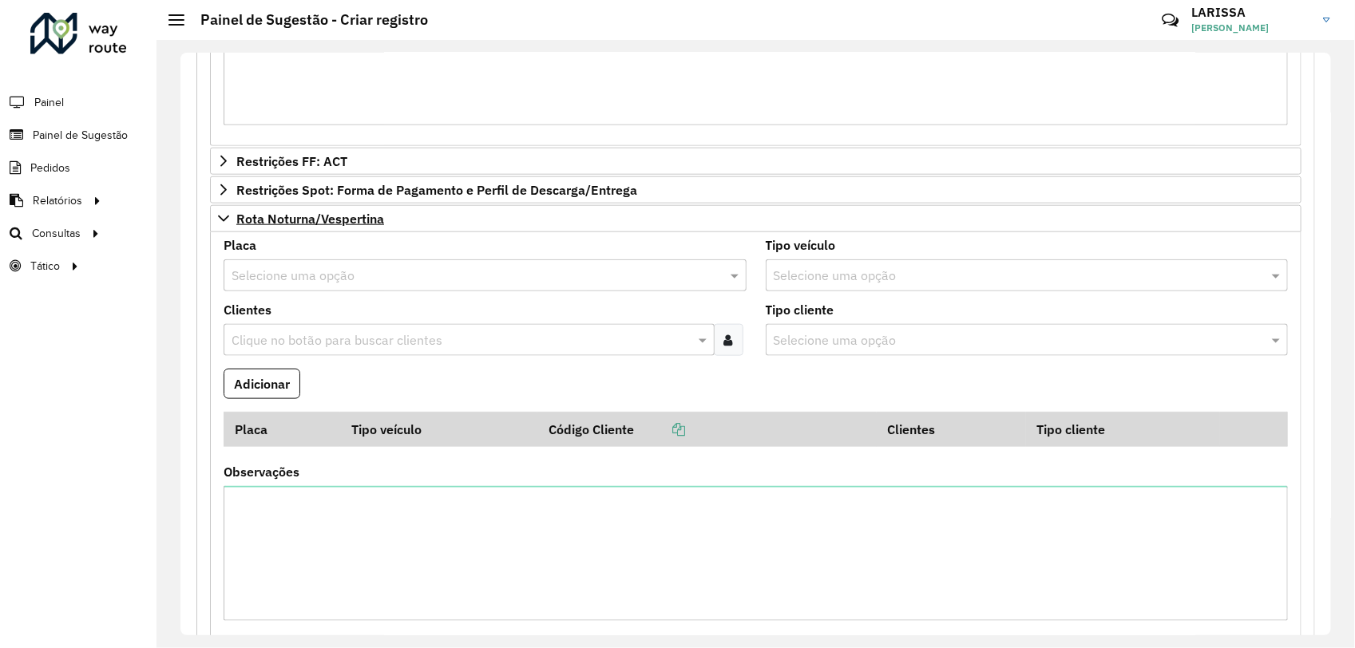
click at [348, 286] on input "text" at bounding box center [469, 276] width 475 height 19
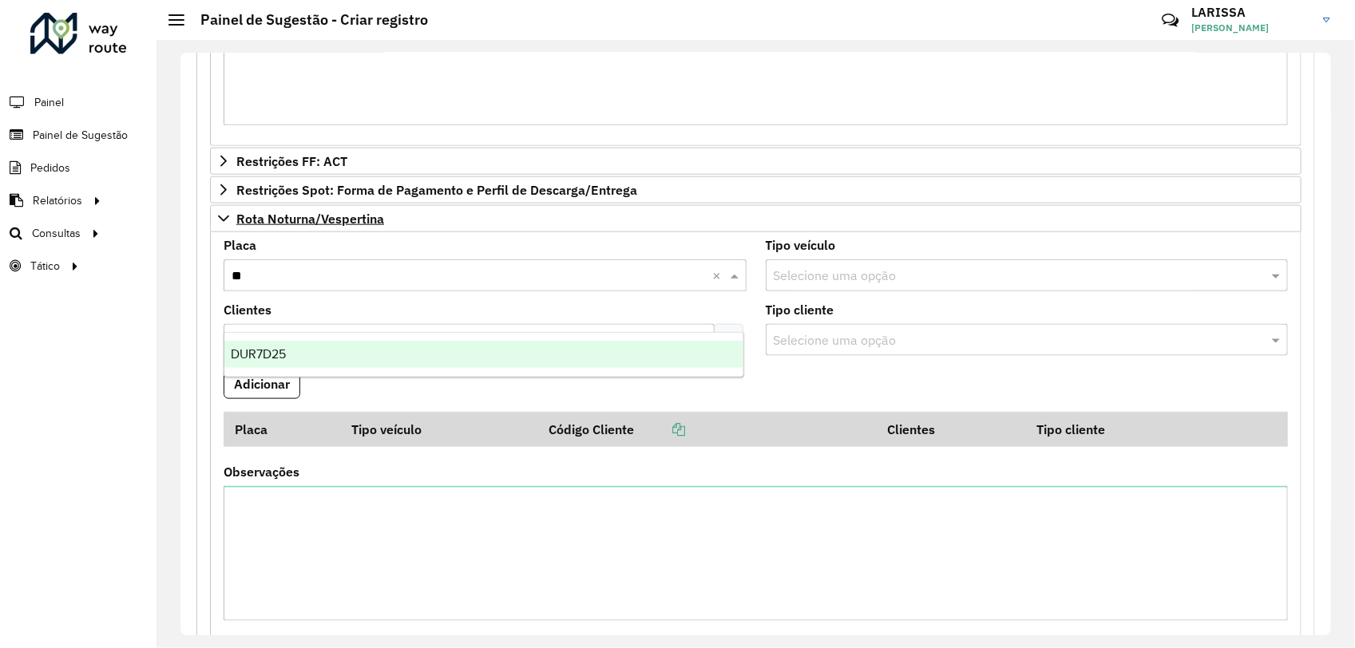
type input "***"
click at [401, 351] on div "DUR7D25" at bounding box center [483, 354] width 519 height 27
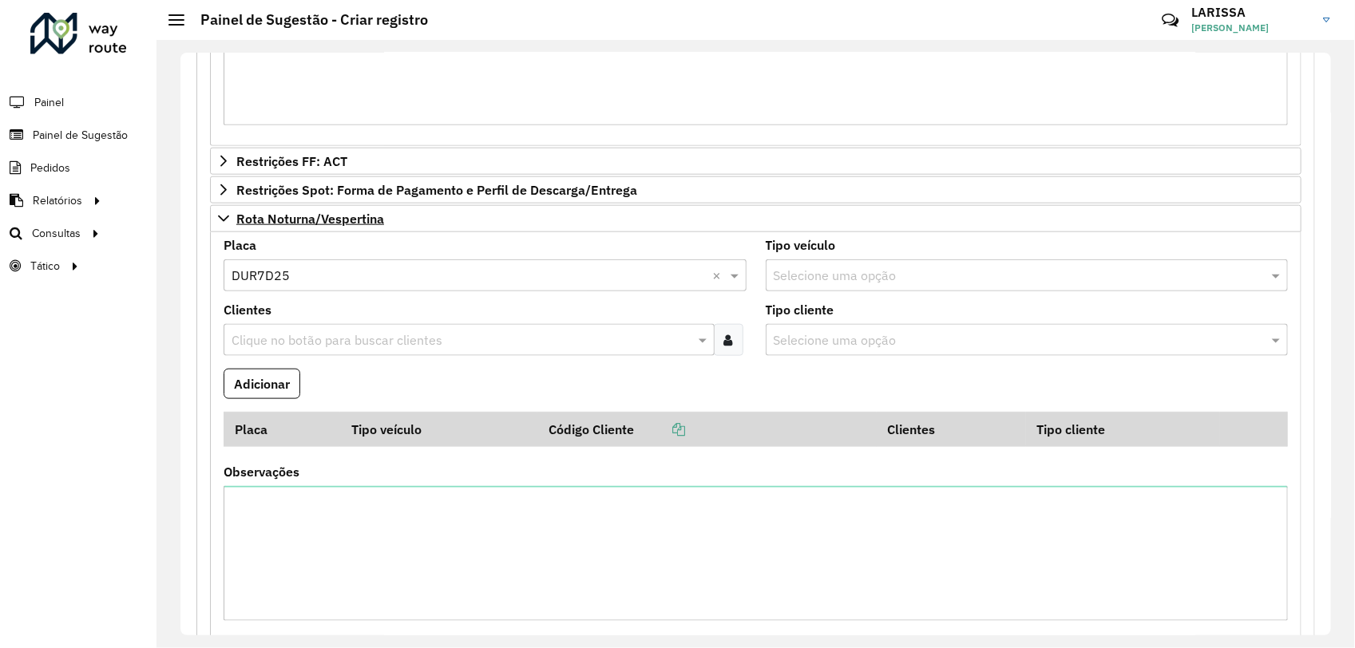
click at [720, 356] on div at bounding box center [729, 340] width 30 height 32
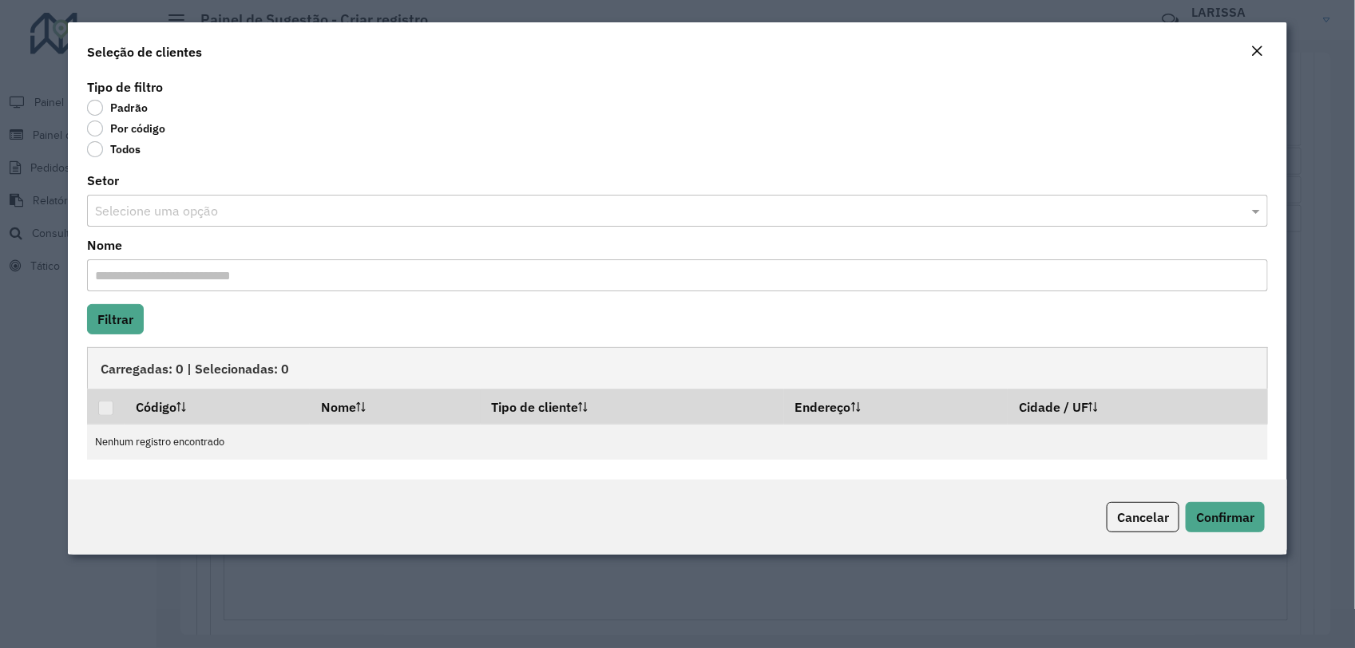
click at [114, 132] on label "Por código" at bounding box center [126, 129] width 78 height 16
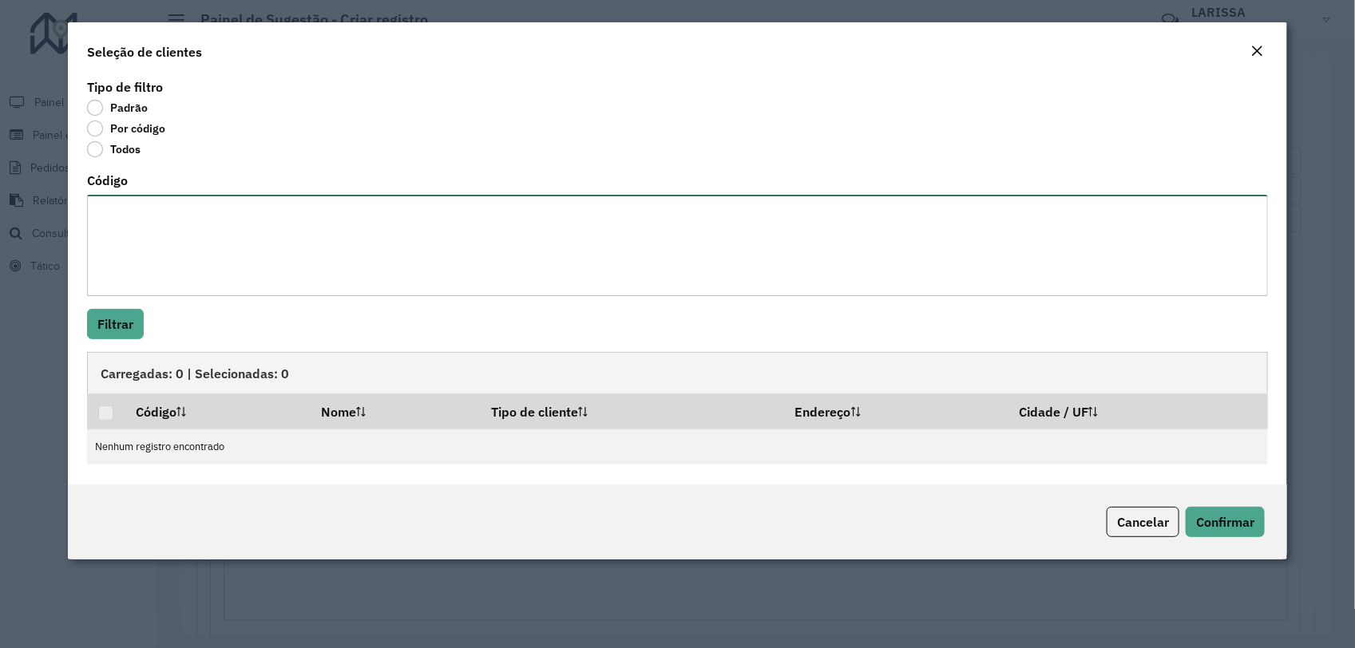
click at [181, 224] on textarea "Código" at bounding box center [677, 245] width 1181 height 101
paste textarea "***** **** **** ***** **** ***** **** *** *** **** **** ***** ****"
type textarea "***** **** **** ***** **** ***** **** *** *** **** **** ***** ****"
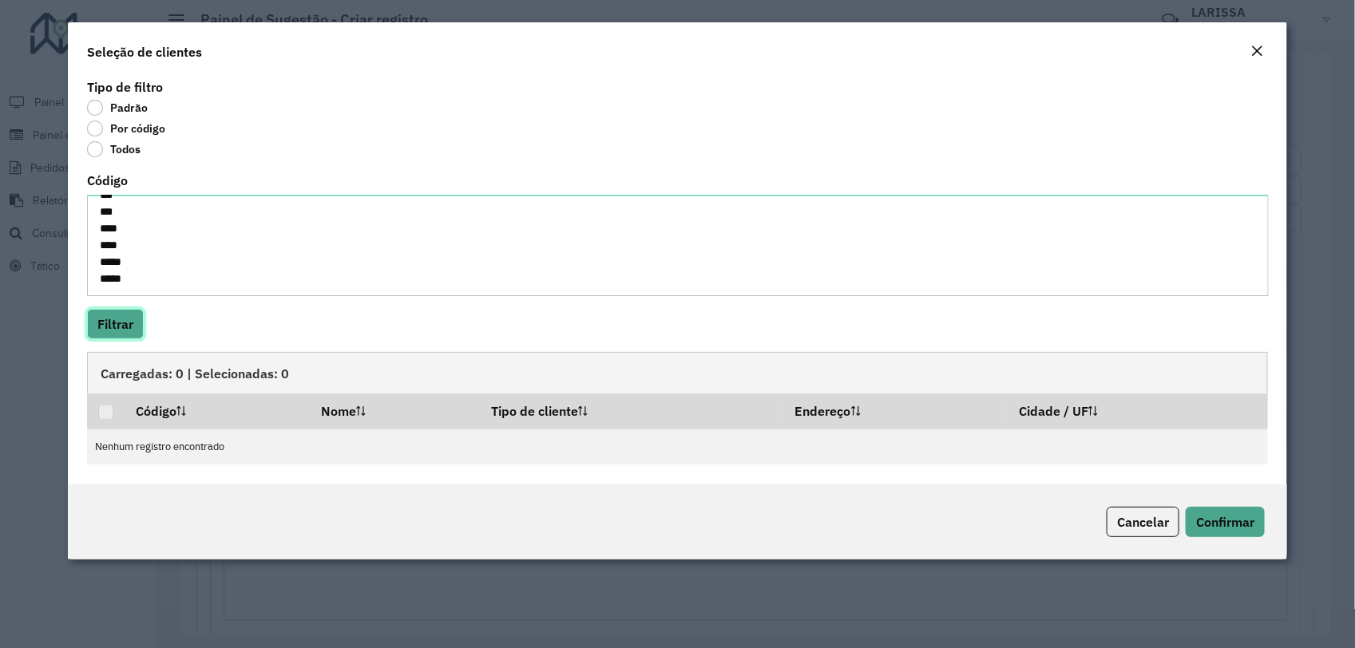
click at [140, 334] on button "Filtrar" at bounding box center [115, 324] width 57 height 30
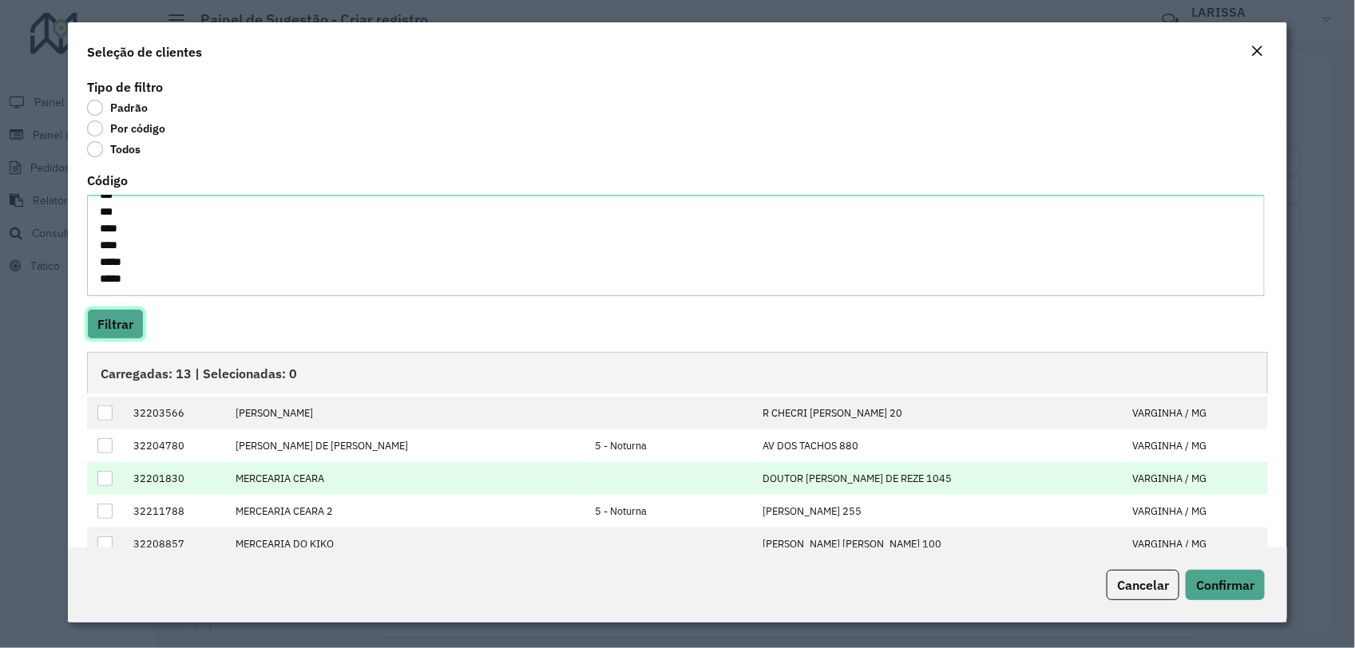
scroll to position [0, 0]
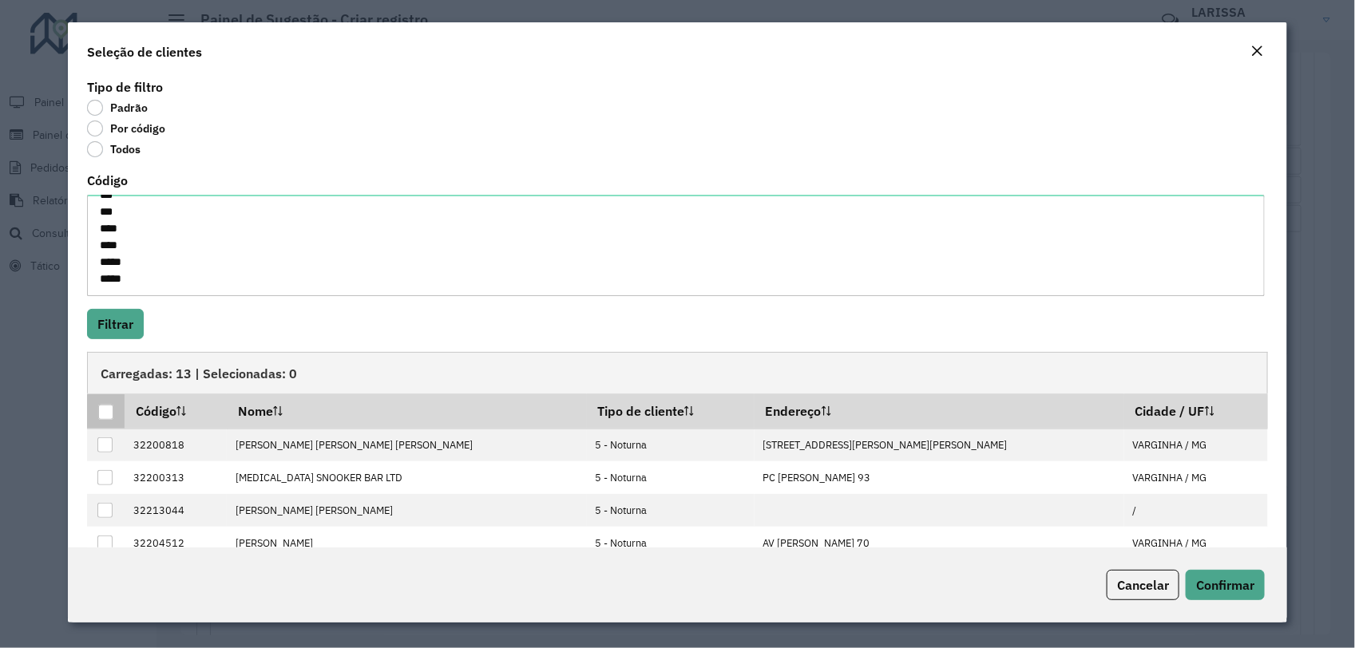
click at [109, 412] on div at bounding box center [105, 412] width 15 height 15
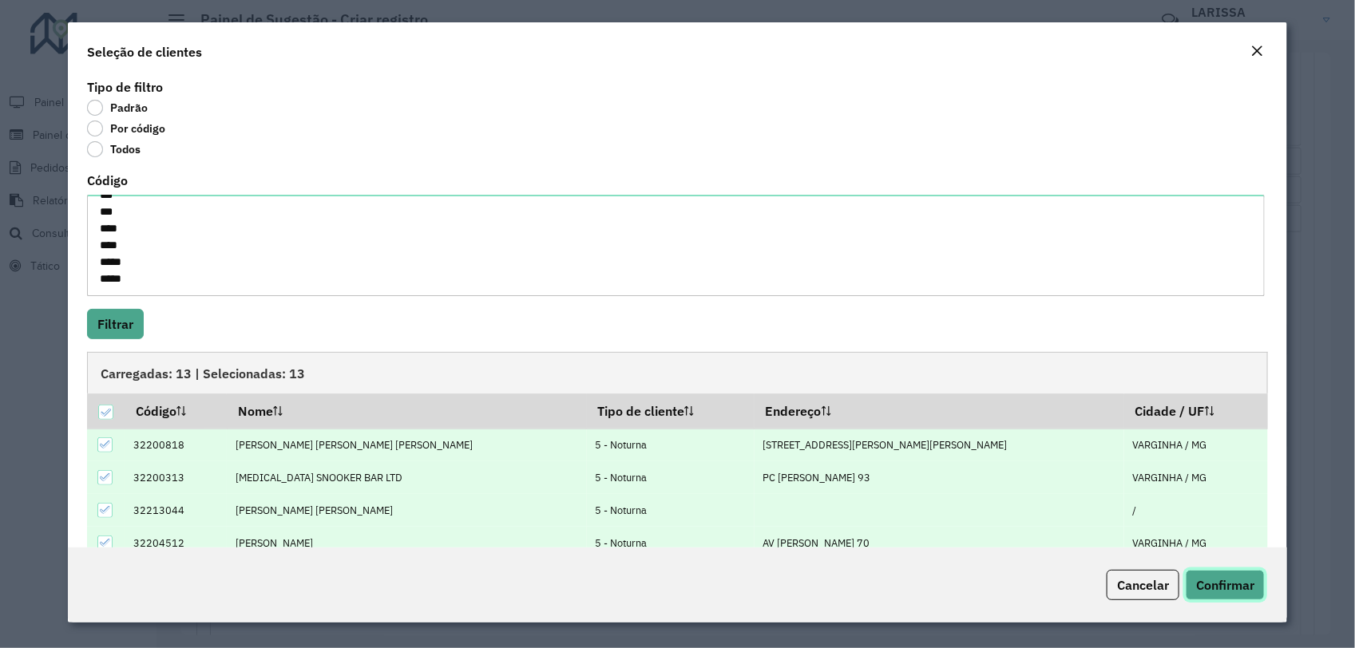
click at [1223, 589] on span "Confirmar" at bounding box center [1225, 585] width 58 height 16
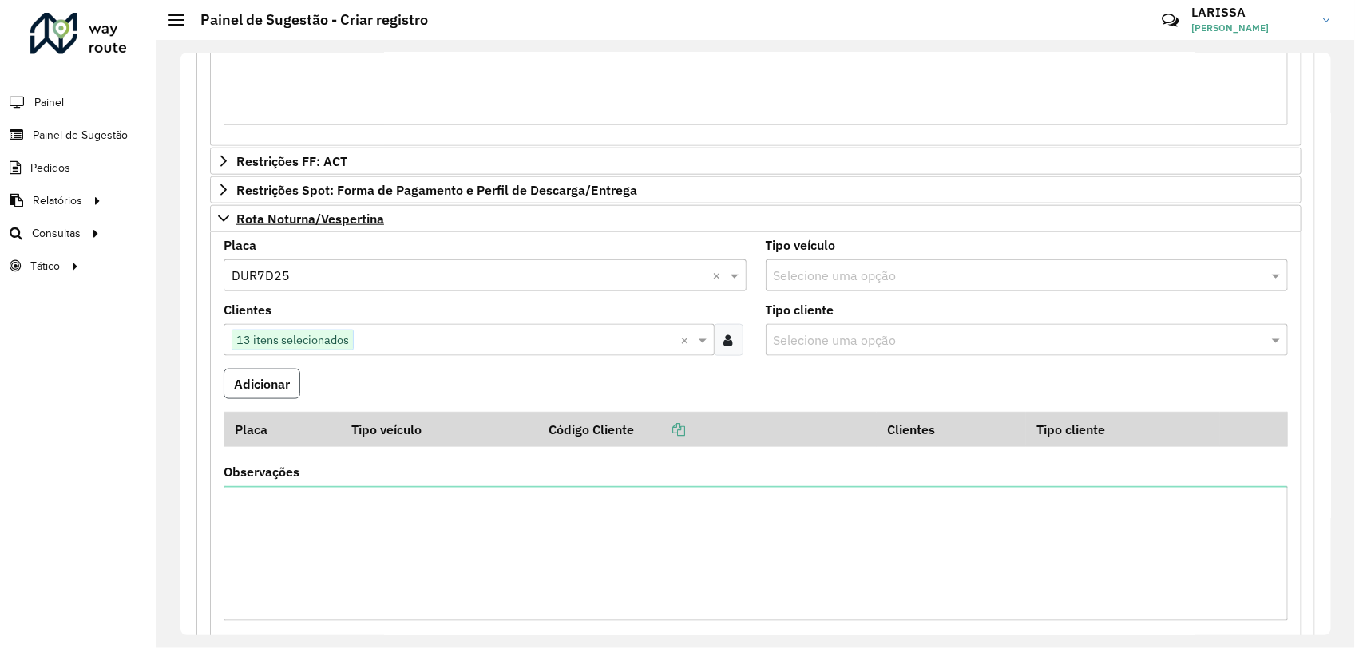
click at [268, 399] on button "Adicionar" at bounding box center [262, 384] width 77 height 30
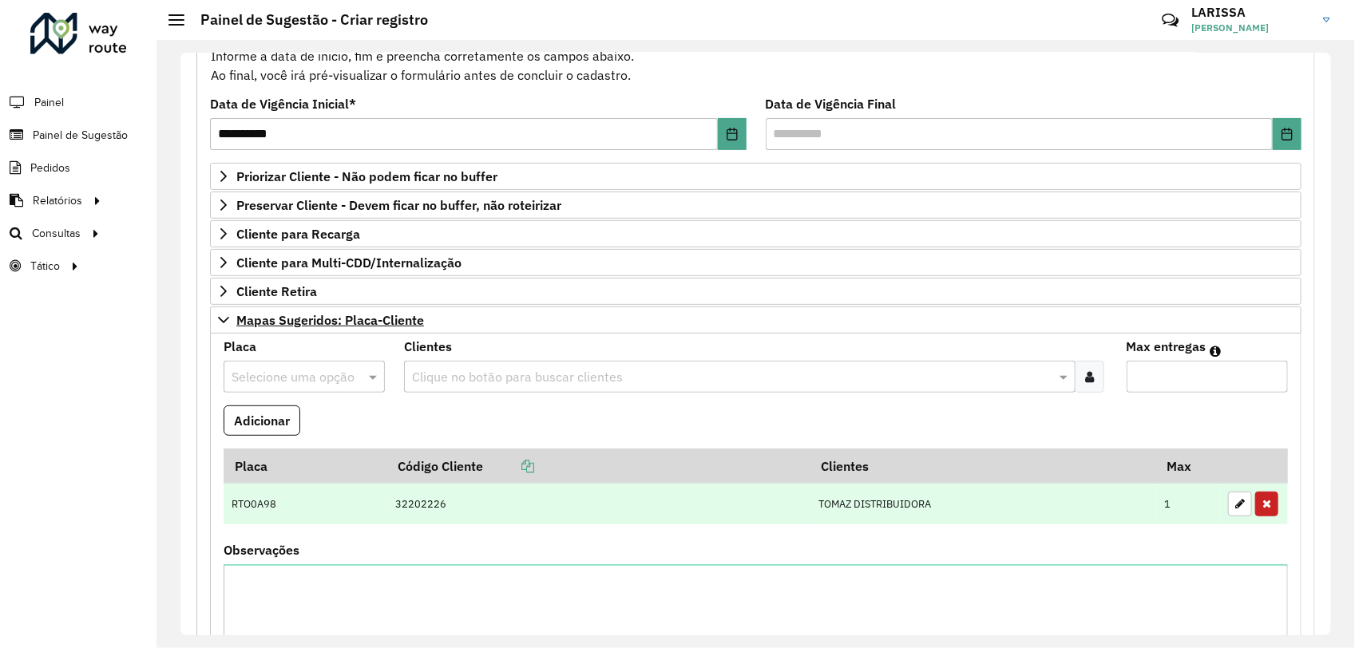
scroll to position [278, 0]
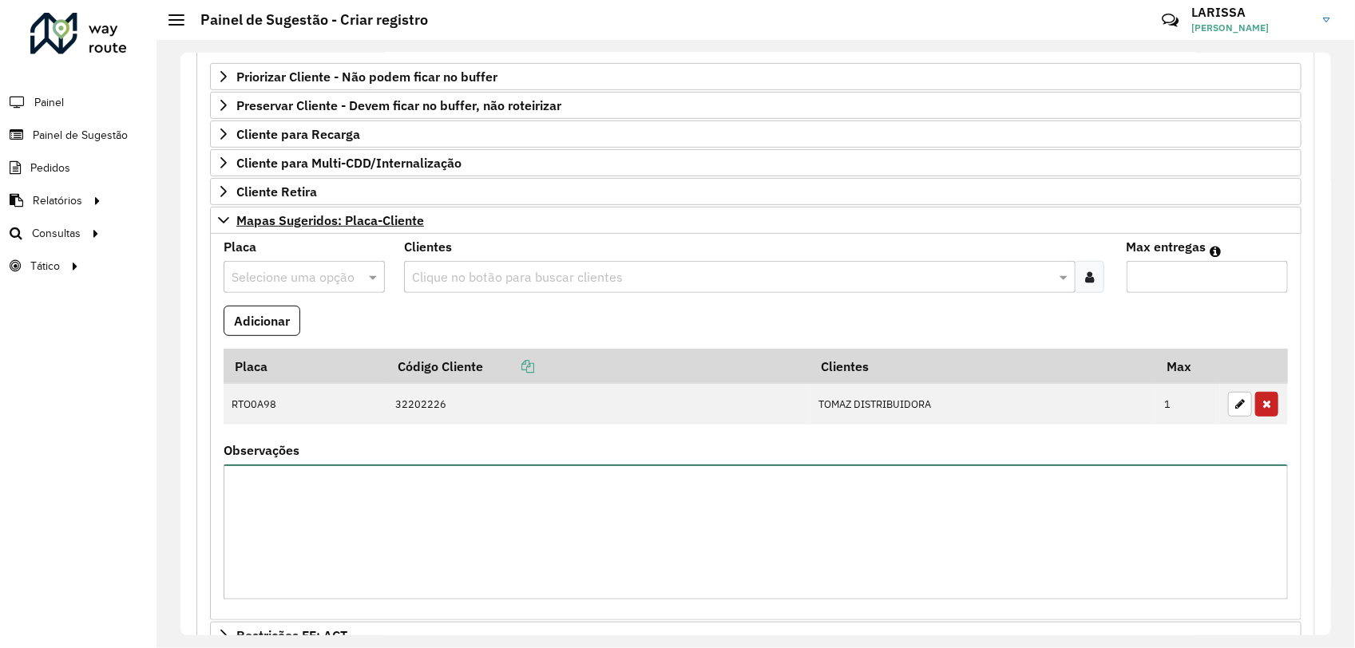
click at [361, 533] on textarea "Observações" at bounding box center [756, 532] width 1065 height 135
click at [236, 509] on textarea "**********" at bounding box center [756, 532] width 1065 height 135
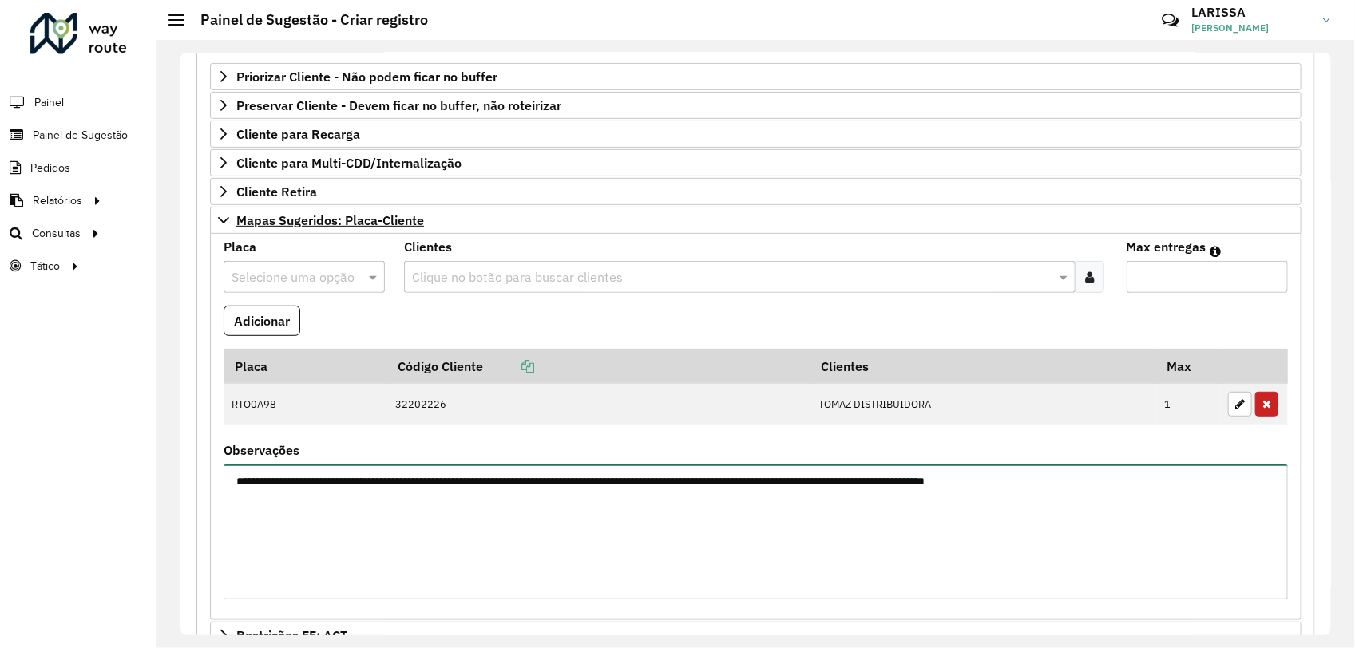
click at [787, 505] on textarea "**********" at bounding box center [756, 532] width 1065 height 135
type textarea "**********"
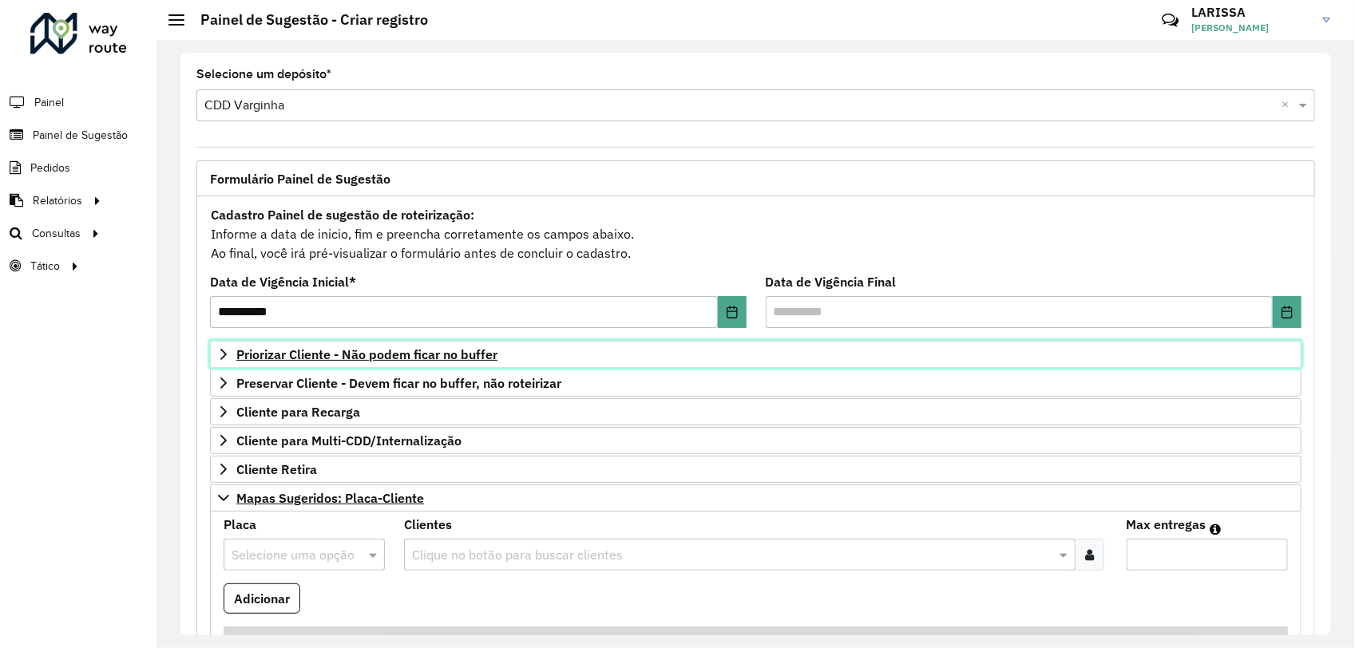
click at [233, 360] on link "Priorizar Cliente - Não podem ficar no buffer" at bounding box center [756, 354] width 1092 height 27
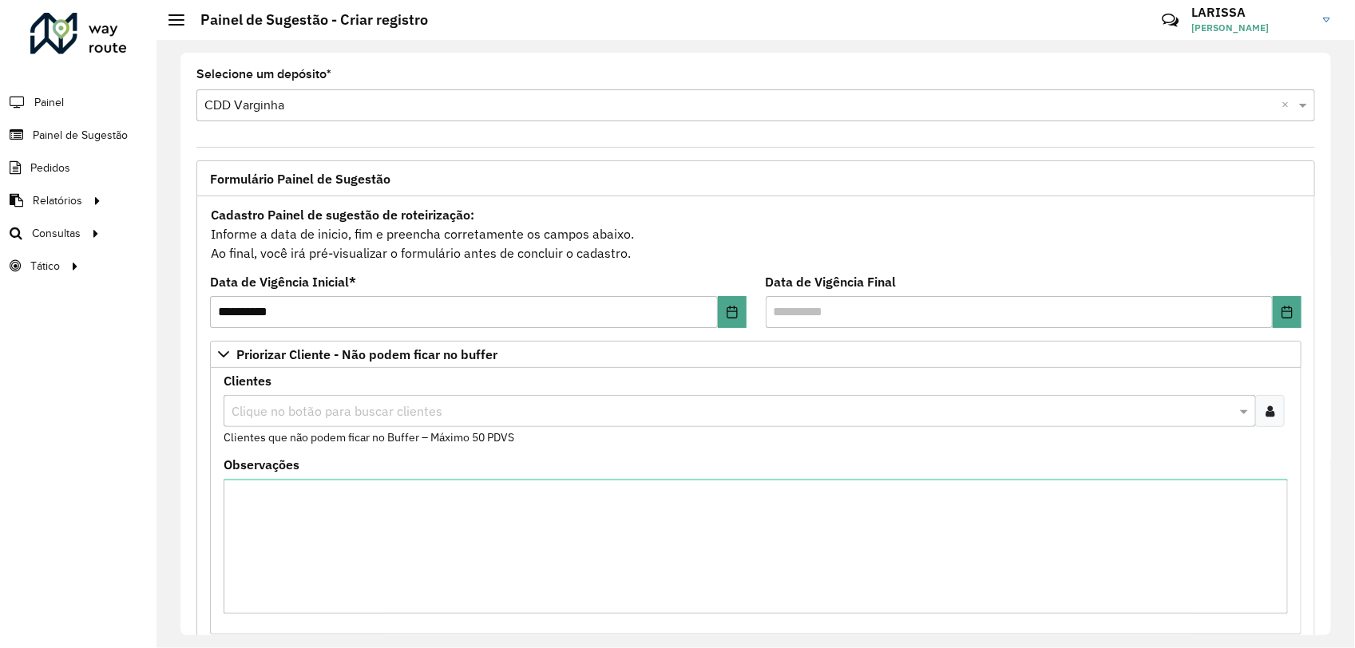
click at [401, 413] on input "text" at bounding box center [732, 412] width 1009 height 19
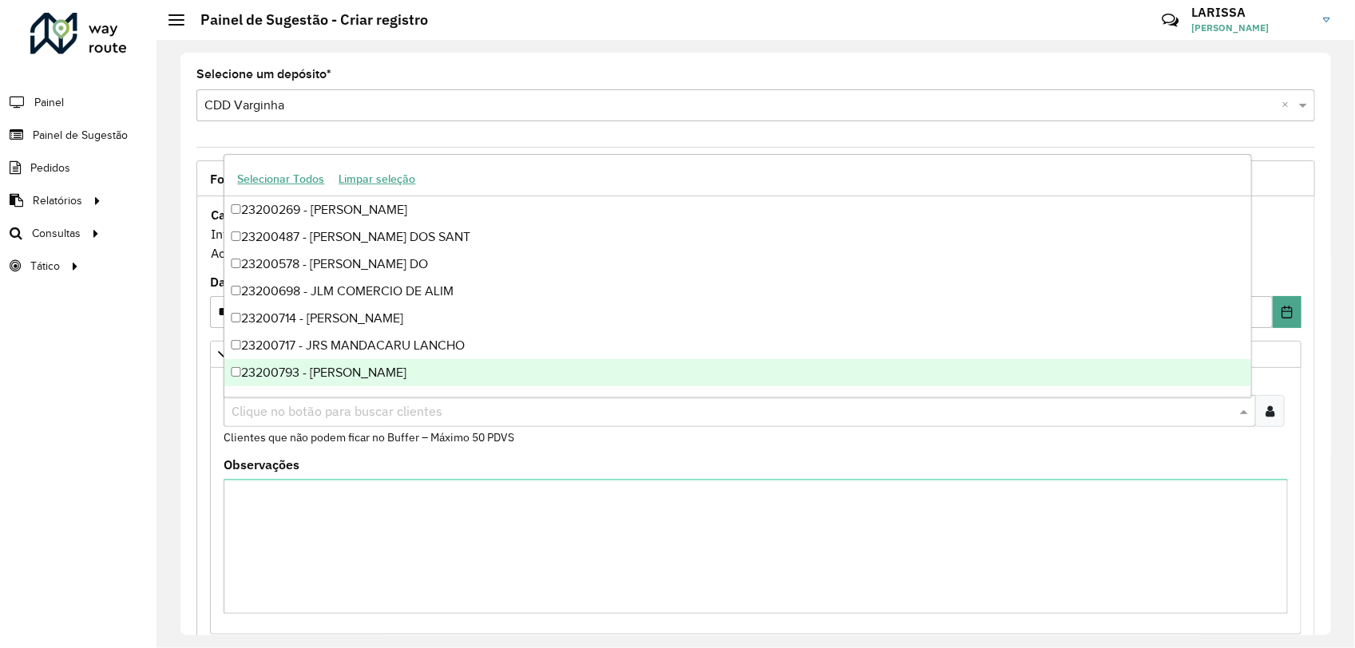
click at [1263, 402] on div at bounding box center [1270, 411] width 30 height 32
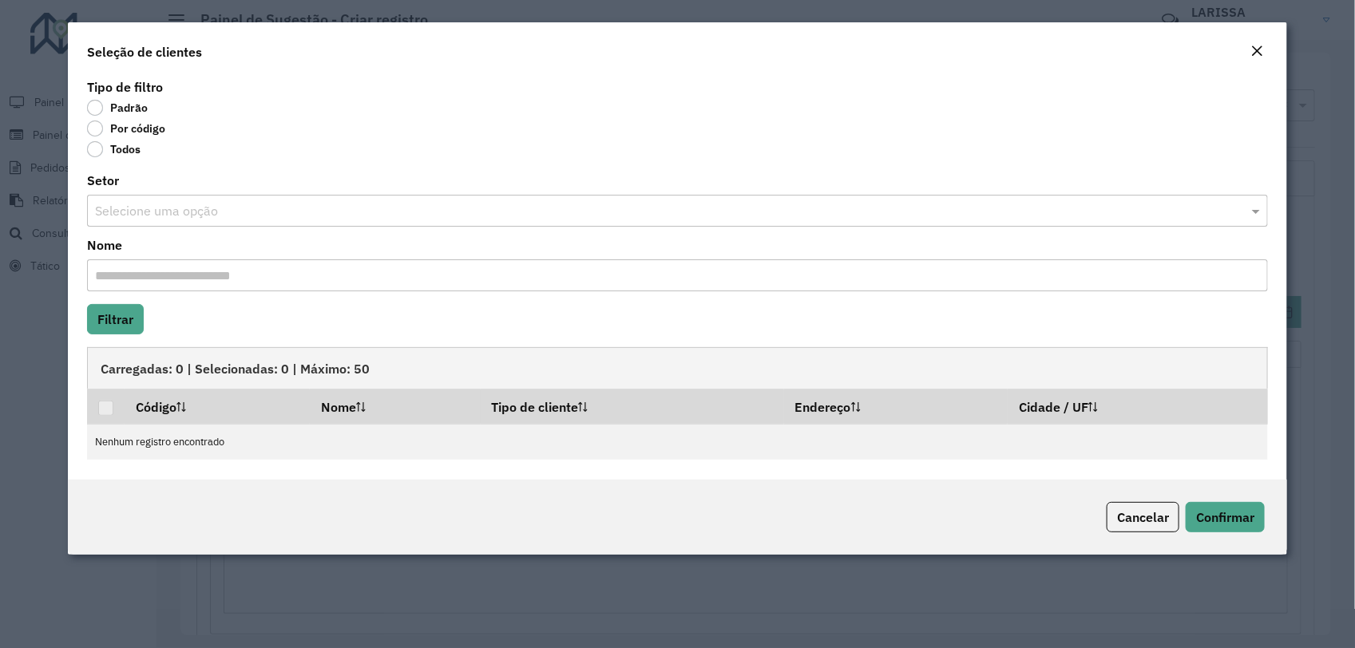
click at [148, 130] on label "Por código" at bounding box center [126, 129] width 78 height 16
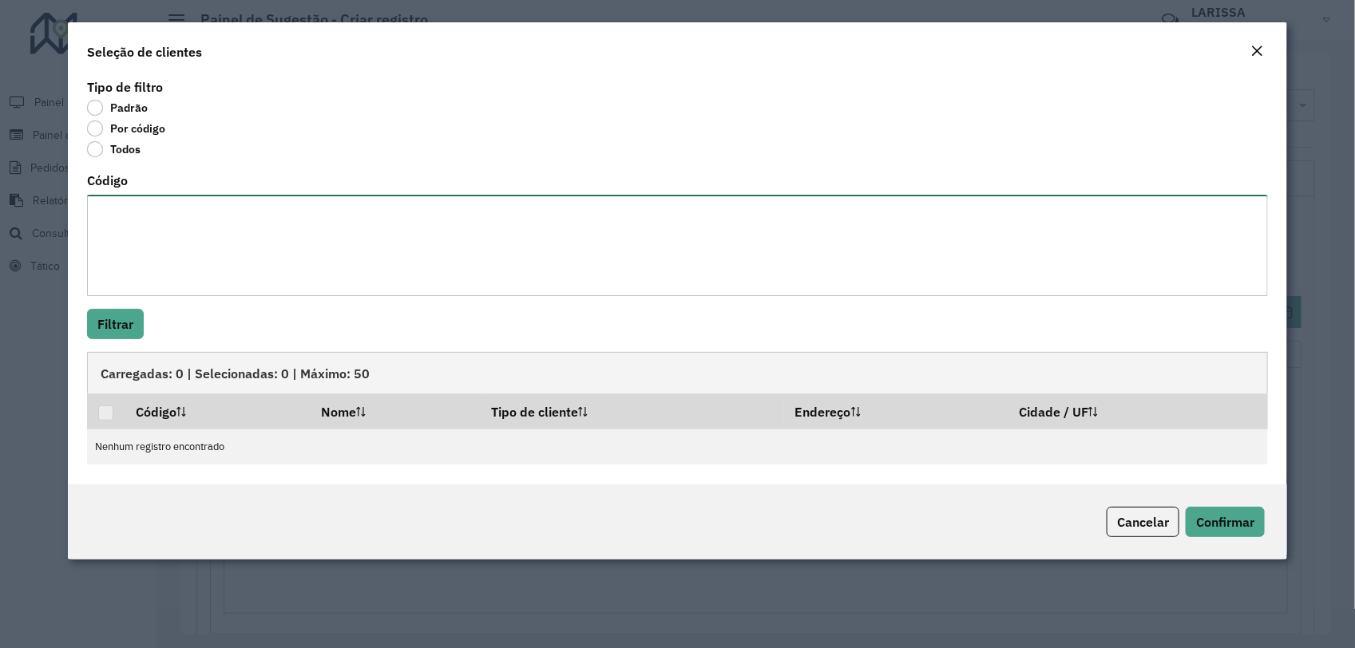
click at [209, 252] on textarea "Código" at bounding box center [677, 245] width 1181 height 101
paste textarea "**** **** **** ***** **** ***** **** **** **** *** *** ****"
paste textarea "**** ***** ***** ***** *** **** ** ***** ***** ***** *** *****"
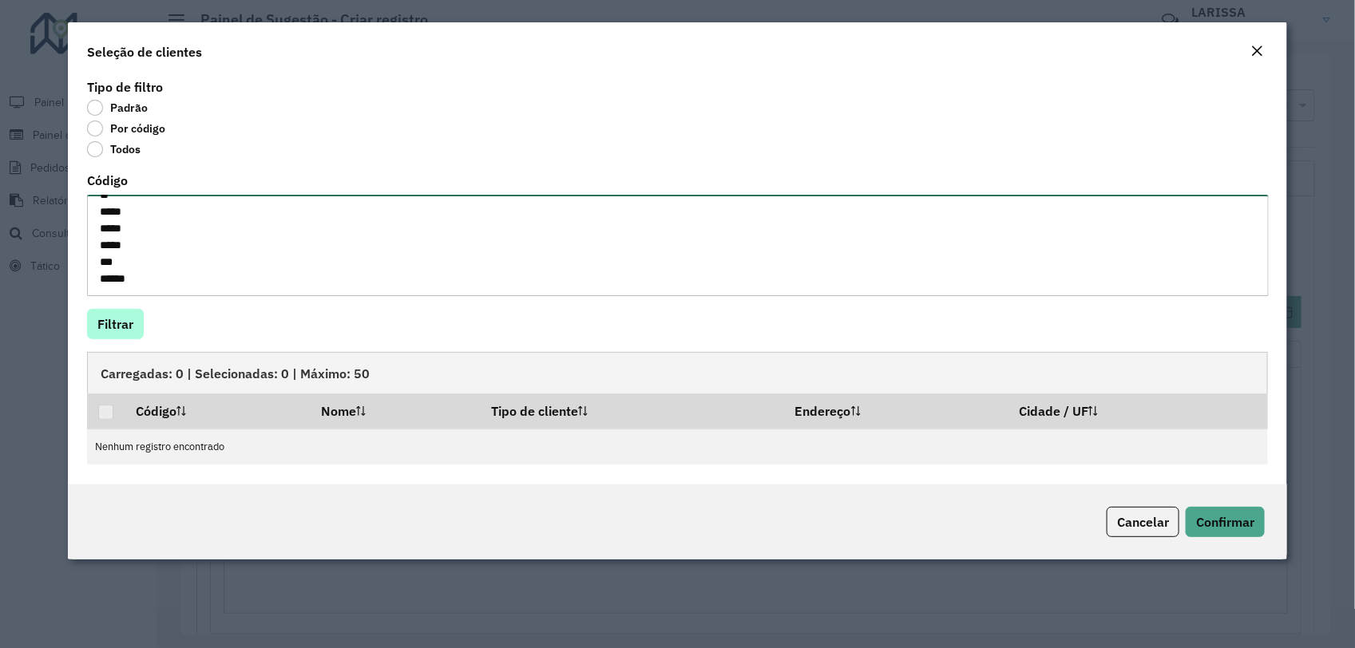
type textarea "**** **** **** ***** **** ***** **** **** **** *** *** **** **** ***** ***** **…"
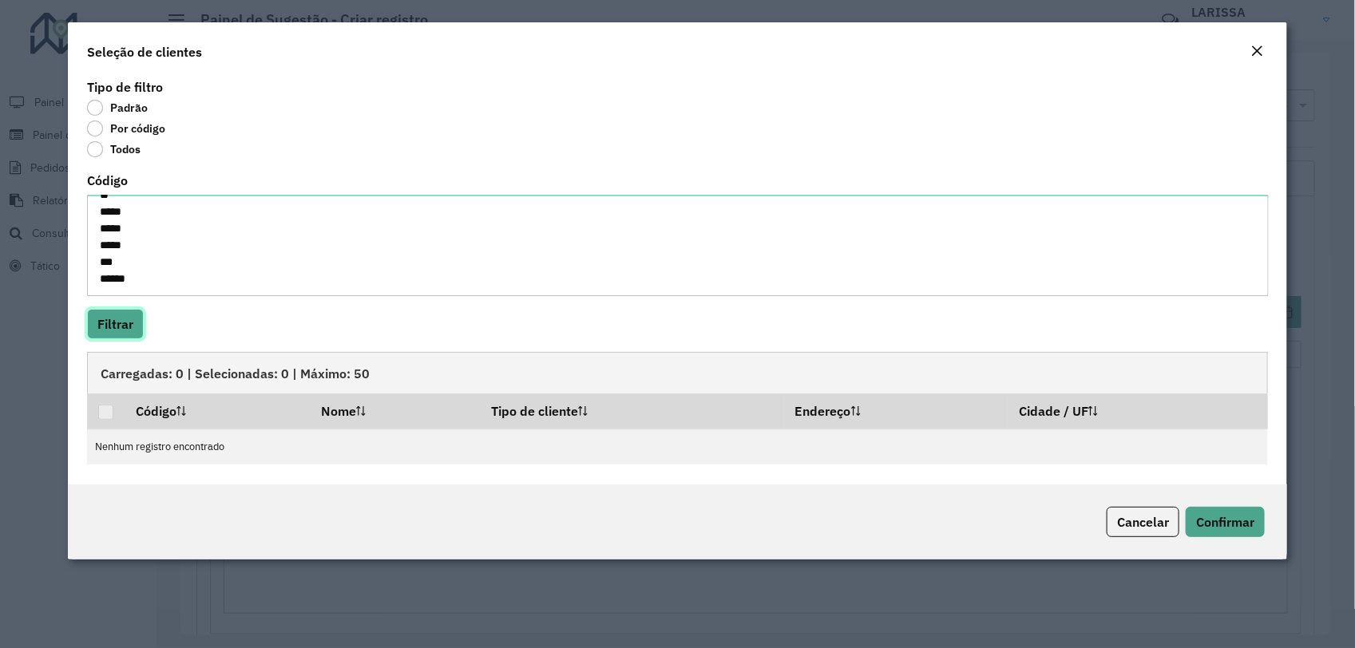
click at [134, 317] on button "Filtrar" at bounding box center [115, 324] width 57 height 30
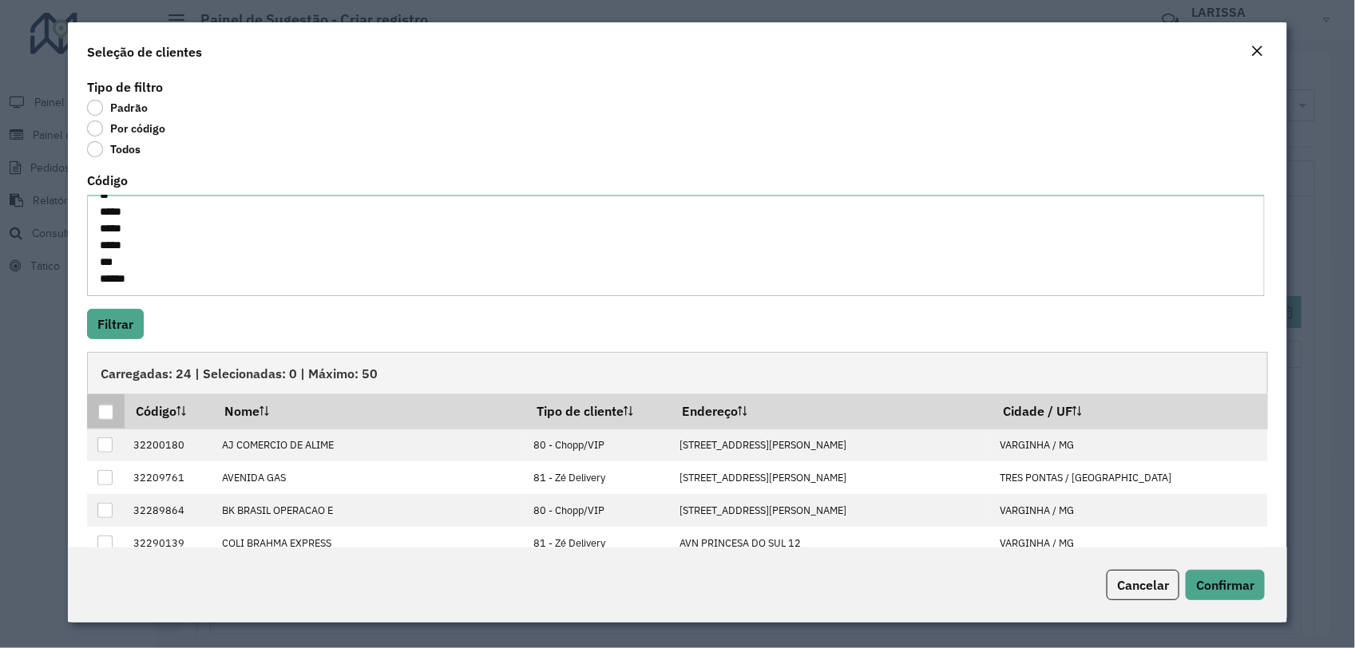
click at [105, 420] on div at bounding box center [105, 412] width 15 height 15
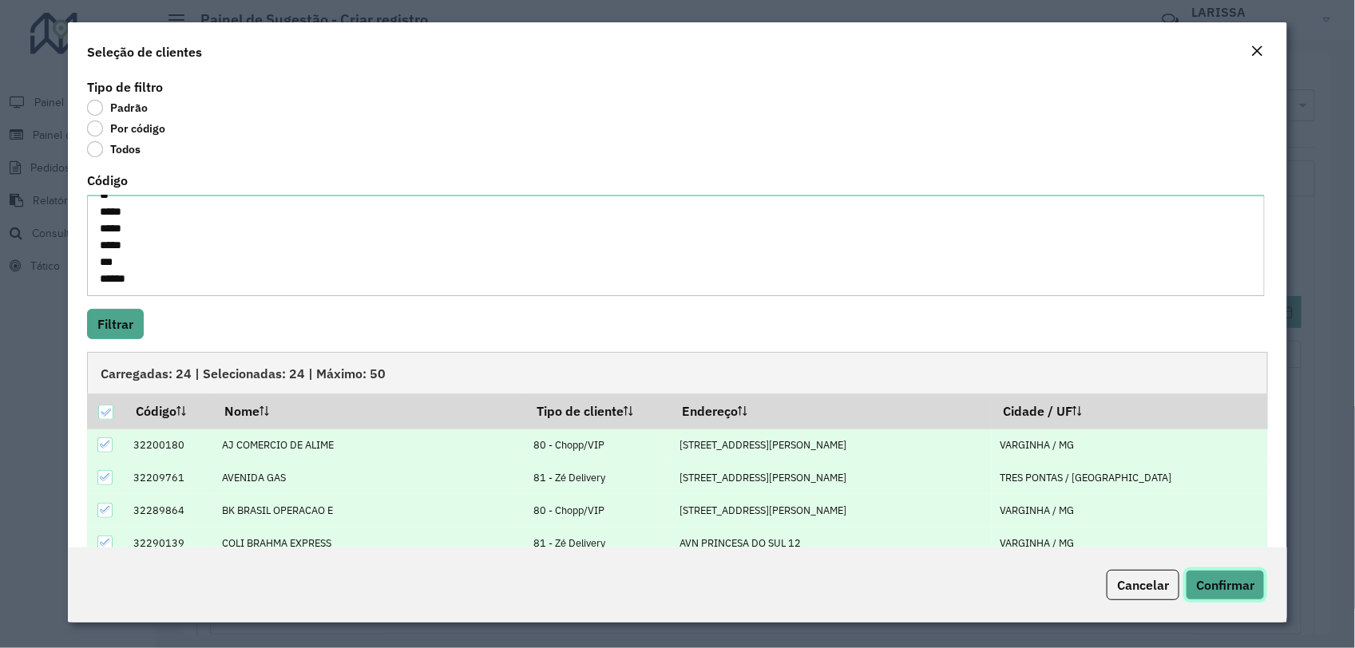
click at [1220, 576] on button "Confirmar" at bounding box center [1225, 585] width 79 height 30
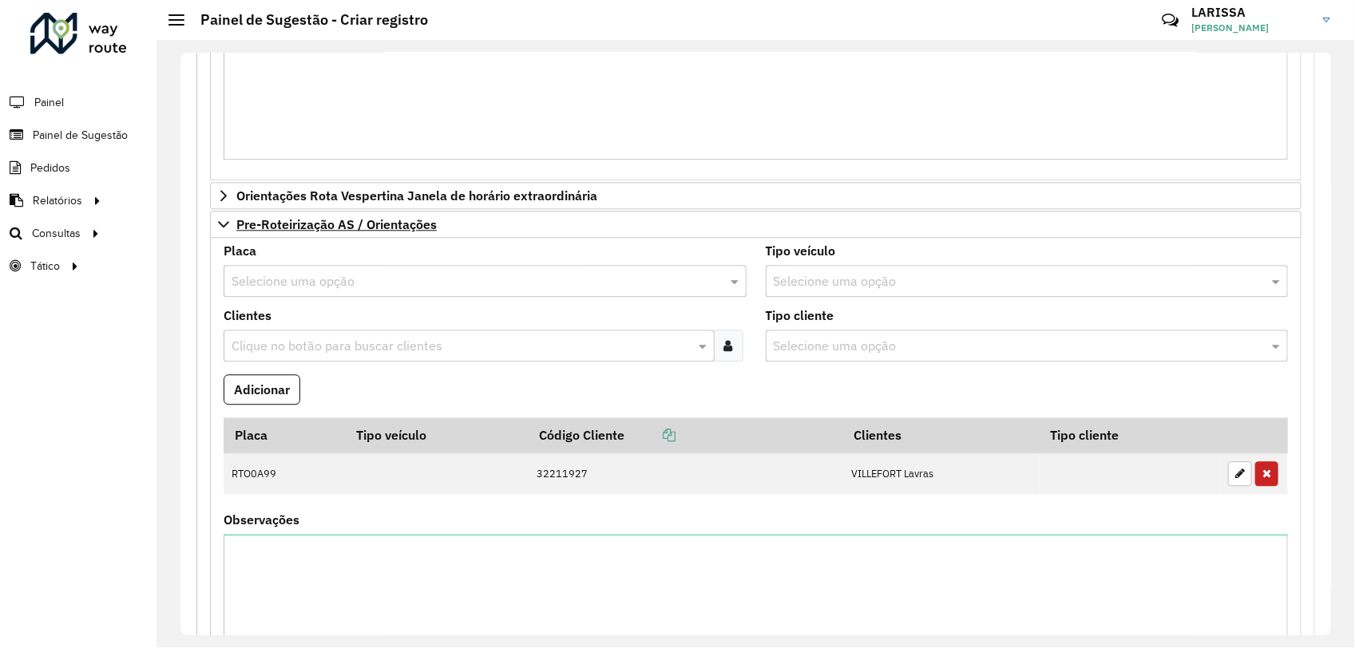
scroll to position [1943, 0]
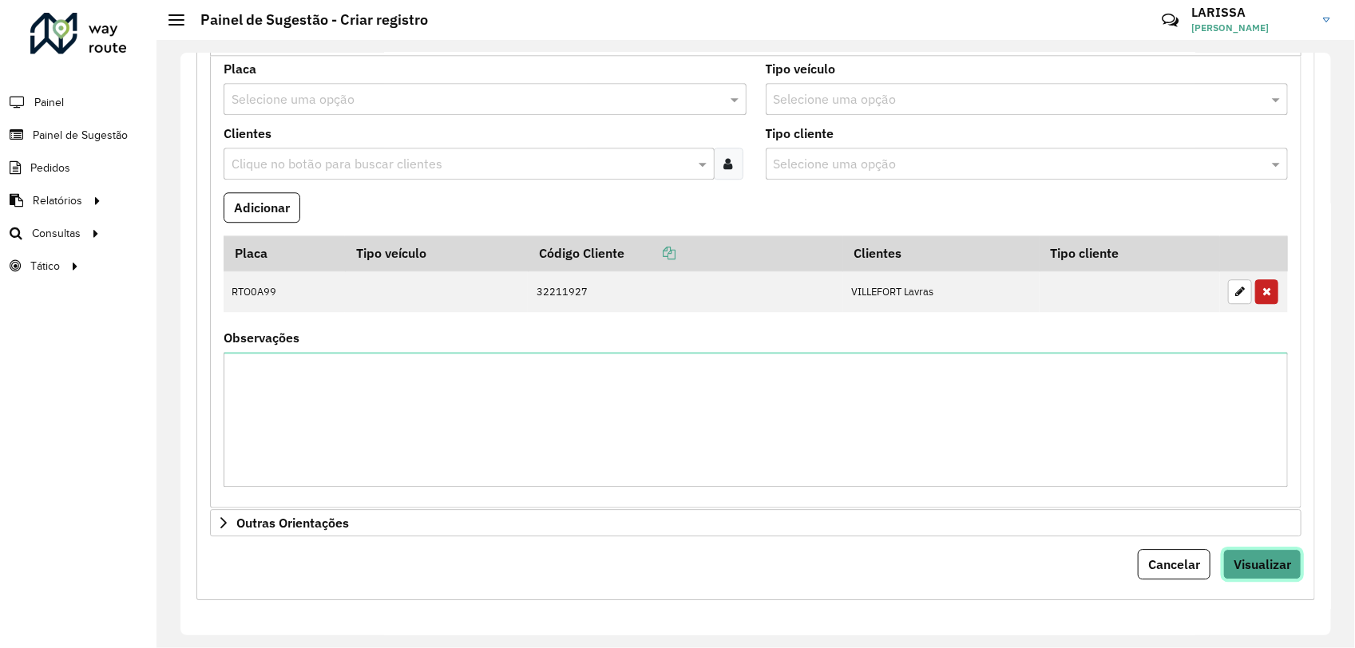
click at [1262, 560] on span "Visualizar" at bounding box center [1263, 565] width 58 height 16
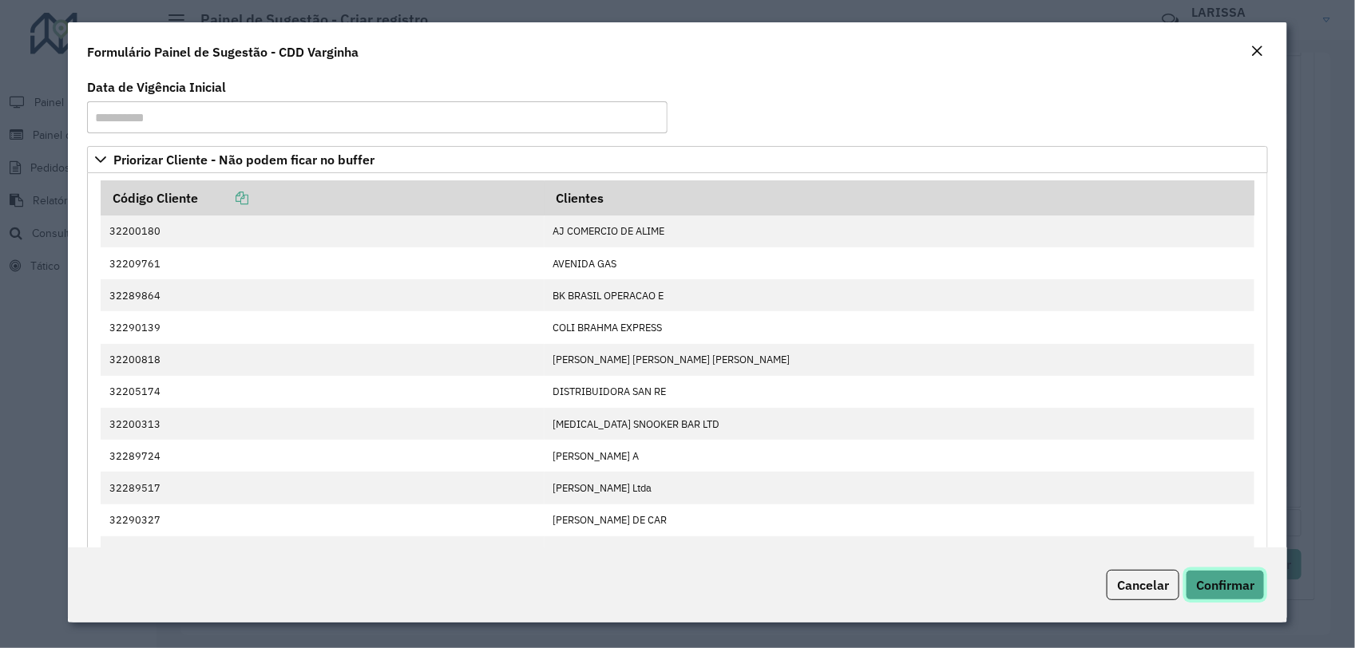
click at [1246, 581] on span "Confirmar" at bounding box center [1225, 585] width 58 height 16
